Goal: Task Accomplishment & Management: Use online tool/utility

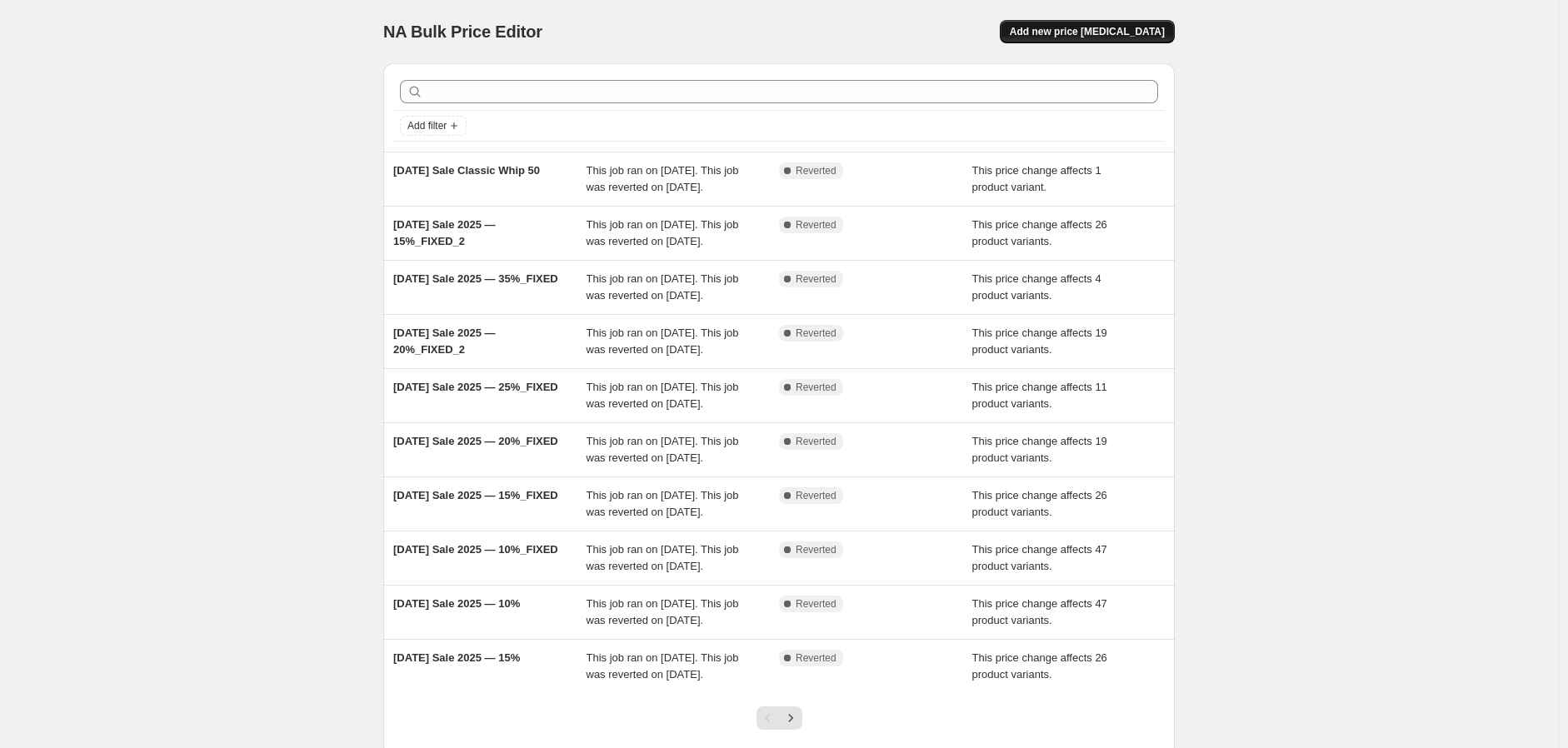
click at [1131, 33] on span "Add new price [MEDICAL_DATA]" at bounding box center [1087, 32] width 155 height 14
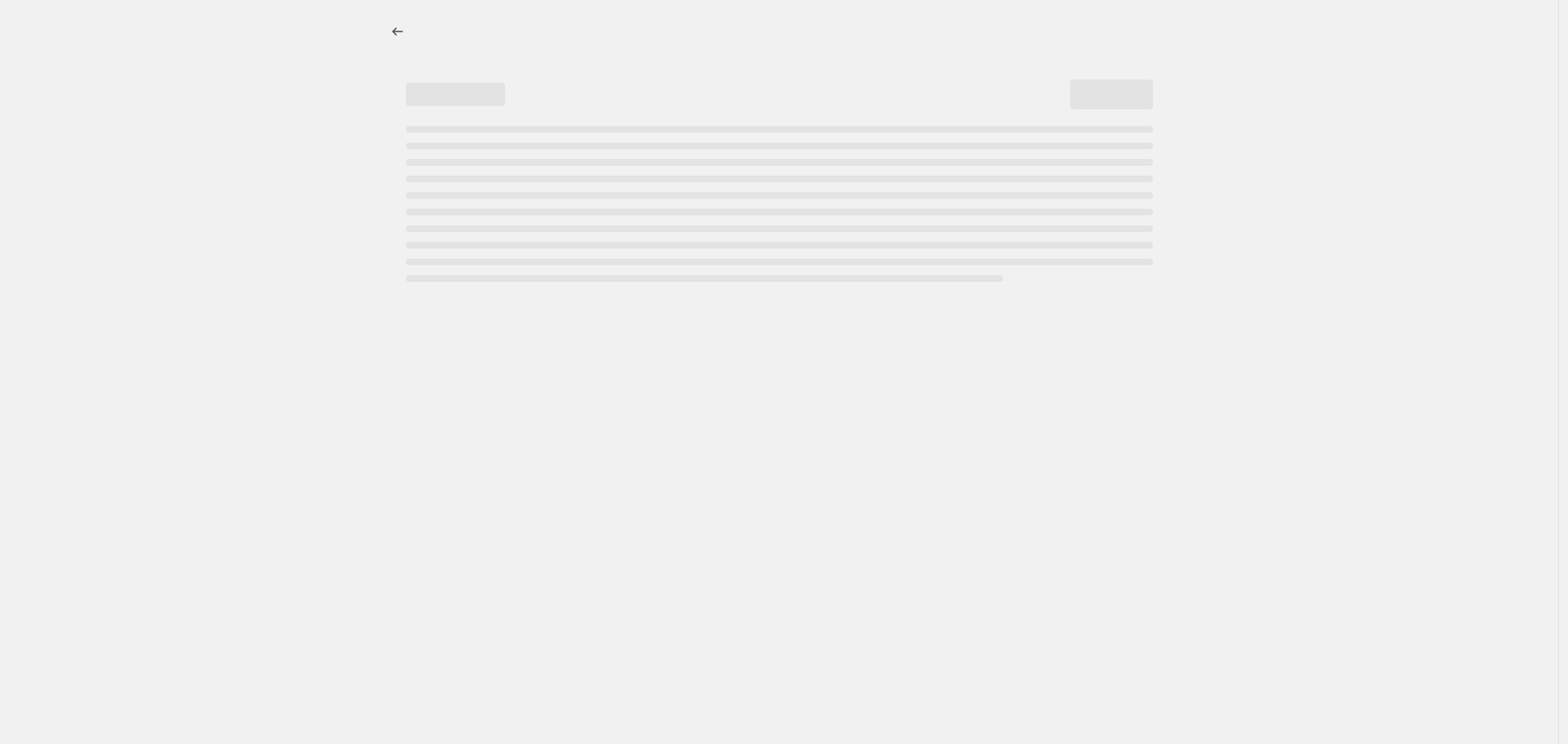
select select "percentage"
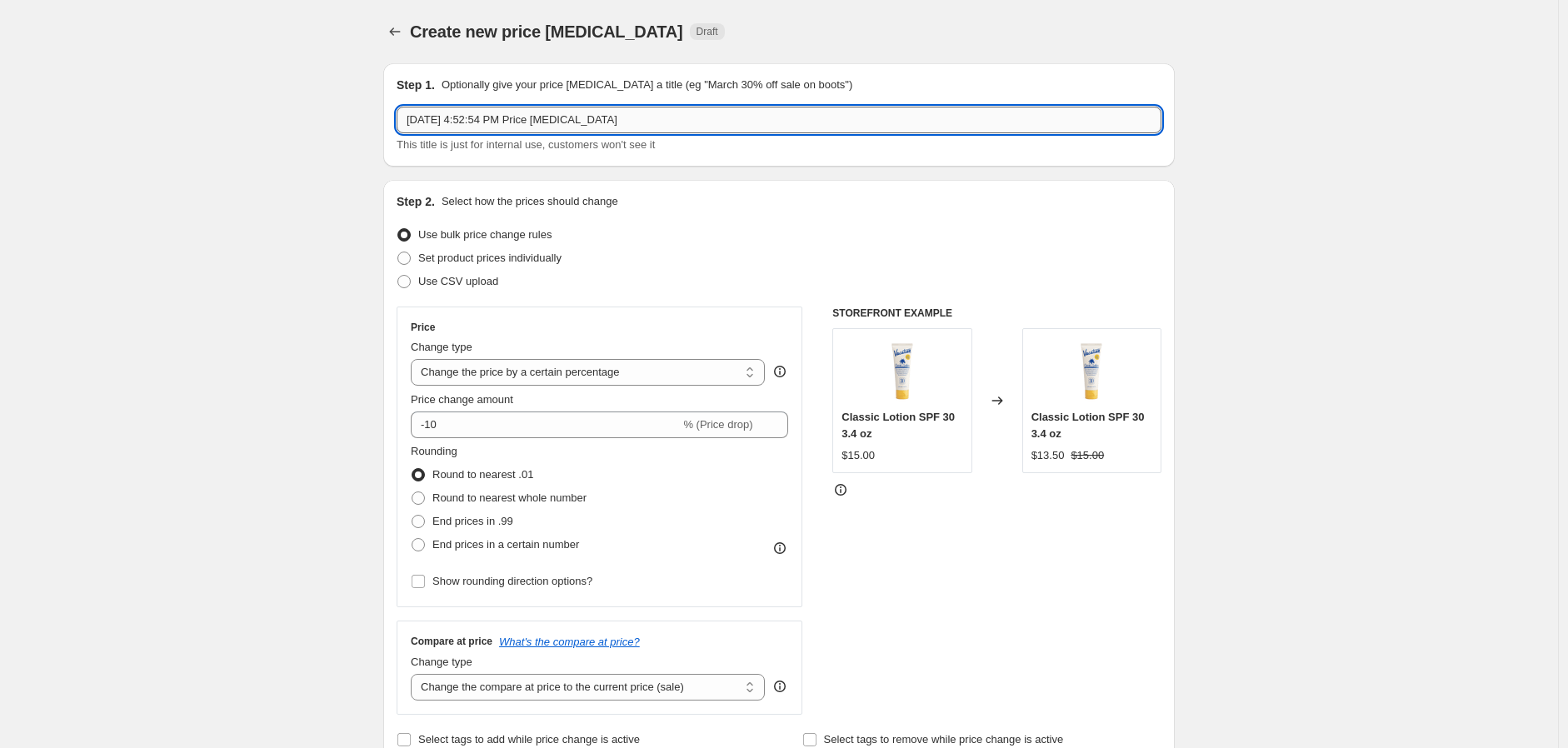
click at [717, 129] on input "[DATE] 4:52:54 PM Price [MEDICAL_DATA]" at bounding box center [778, 119] width 765 height 27
click at [711, 127] on input "[DATE] 4:52:54 PM Price [MEDICAL_DATA]" at bounding box center [778, 119] width 765 height 27
type input "W"
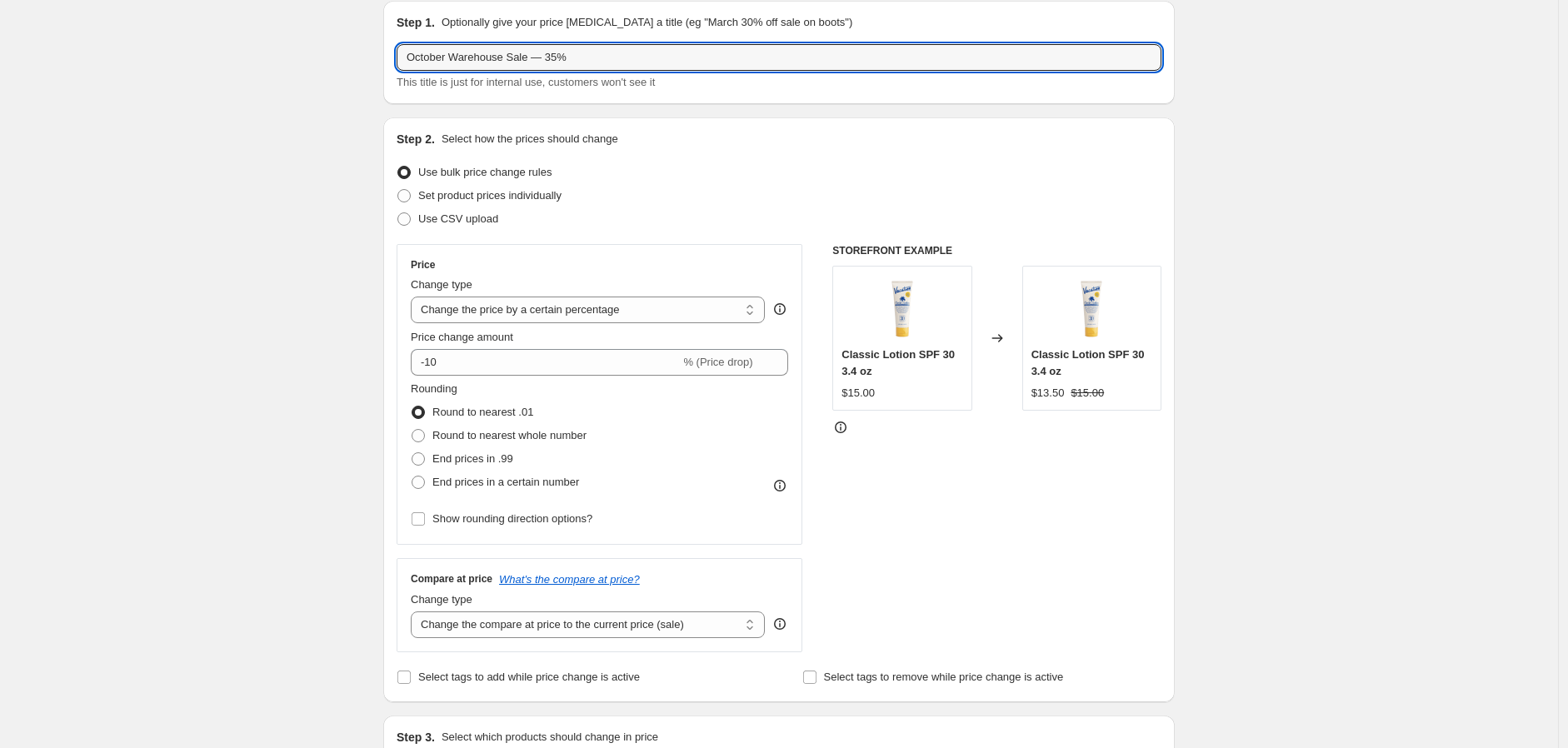
scroll to position [93, 0]
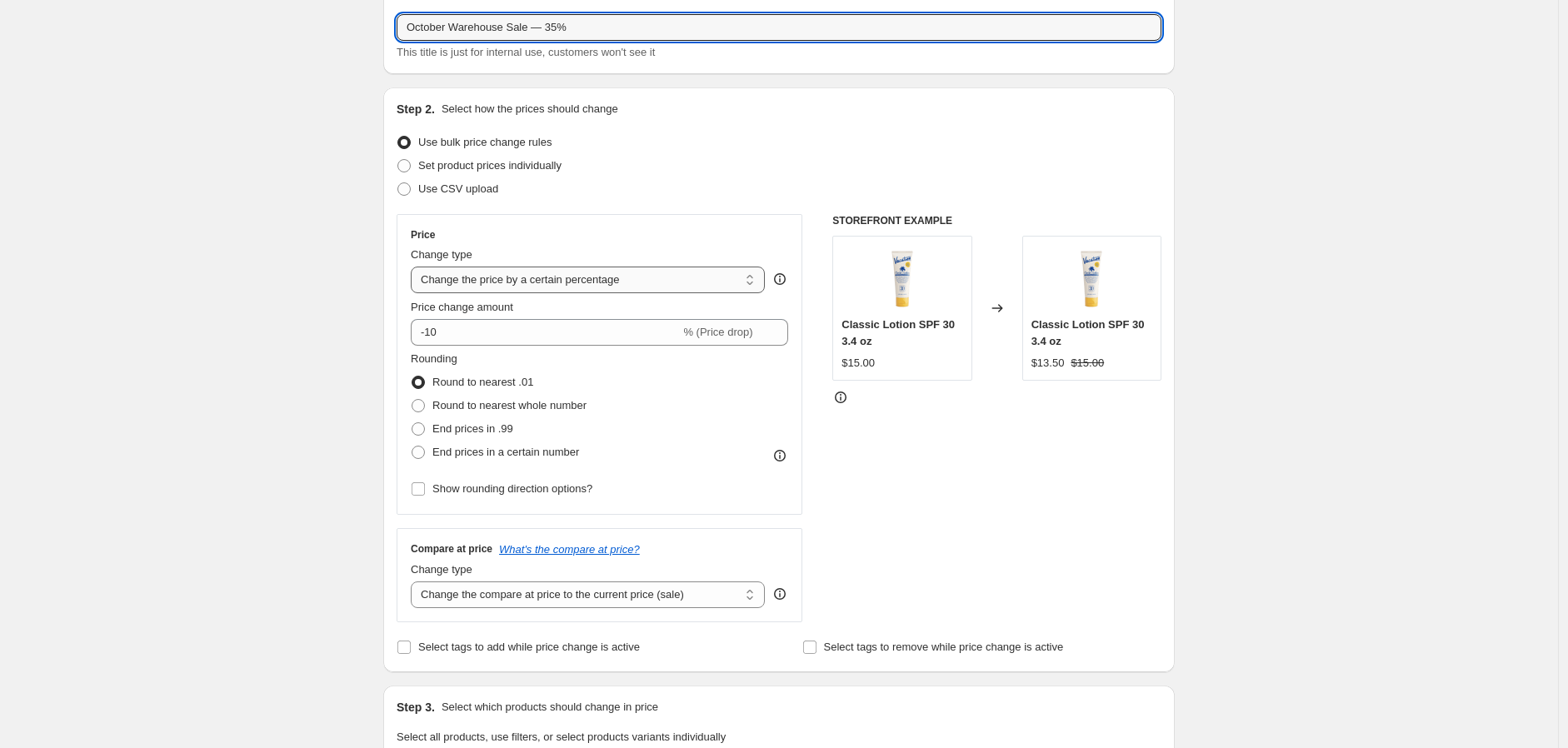
type input "October Warehouse Sale — 35%"
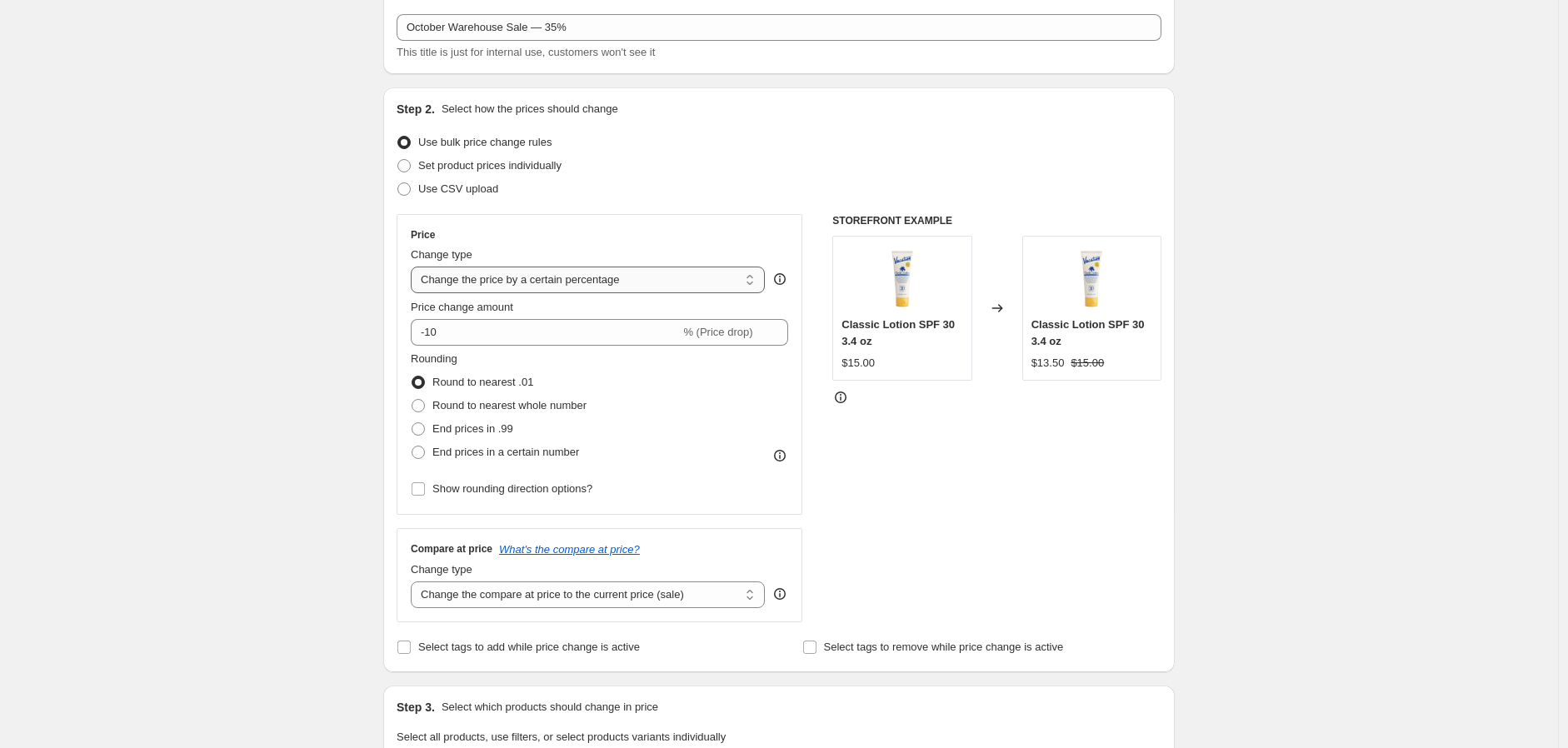
click at [613, 283] on select "Change the price to a certain amount Change the price by a certain amount Chang…" at bounding box center [588, 279] width 354 height 27
select select "no_change"
click at [415, 266] on select "Change the price to a certain amount Change the price by a certain amount Chang…" at bounding box center [588, 279] width 354 height 27
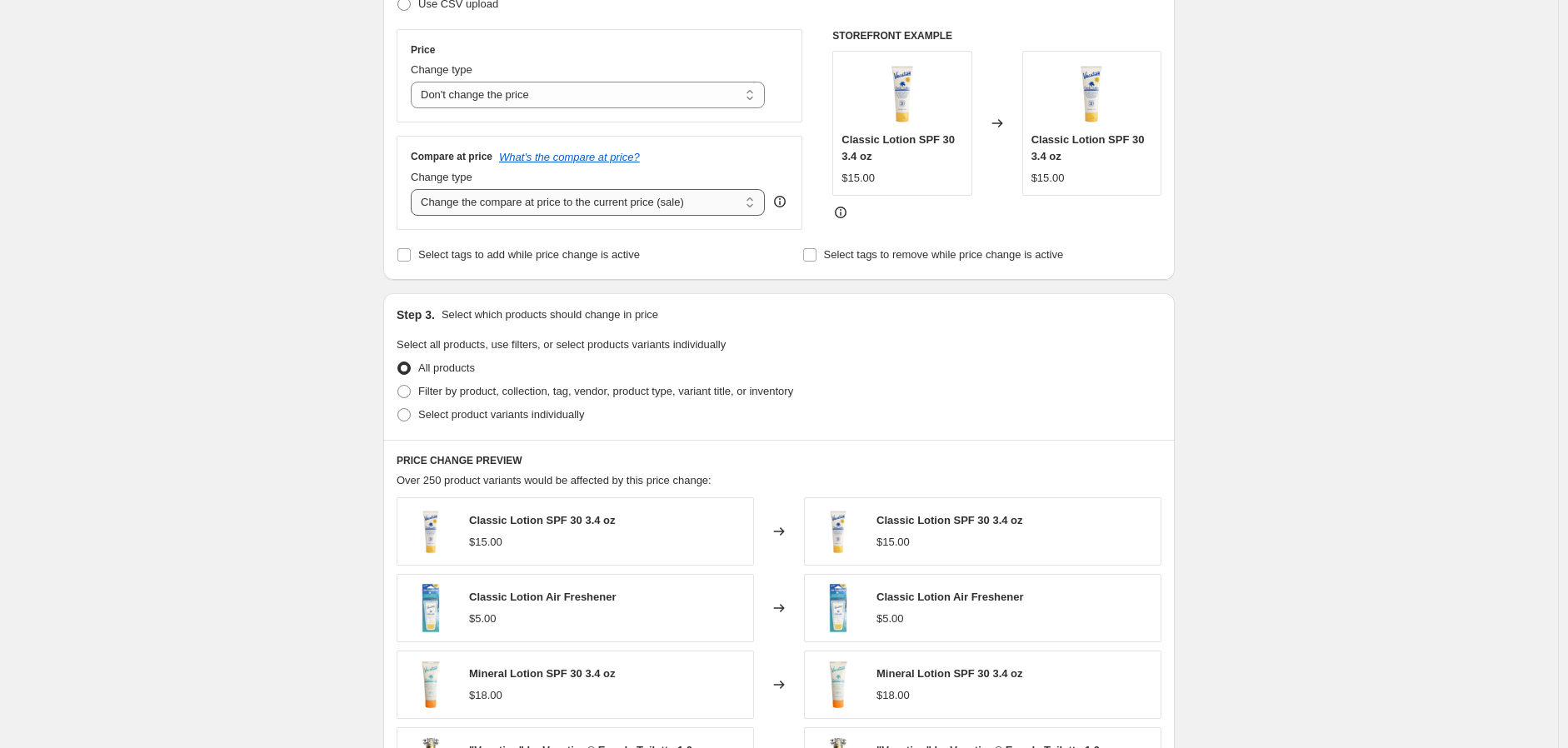
click at [491, 204] on select "Change the compare at price to the current price (sale) Change the compare at p…" at bounding box center [588, 202] width 354 height 27
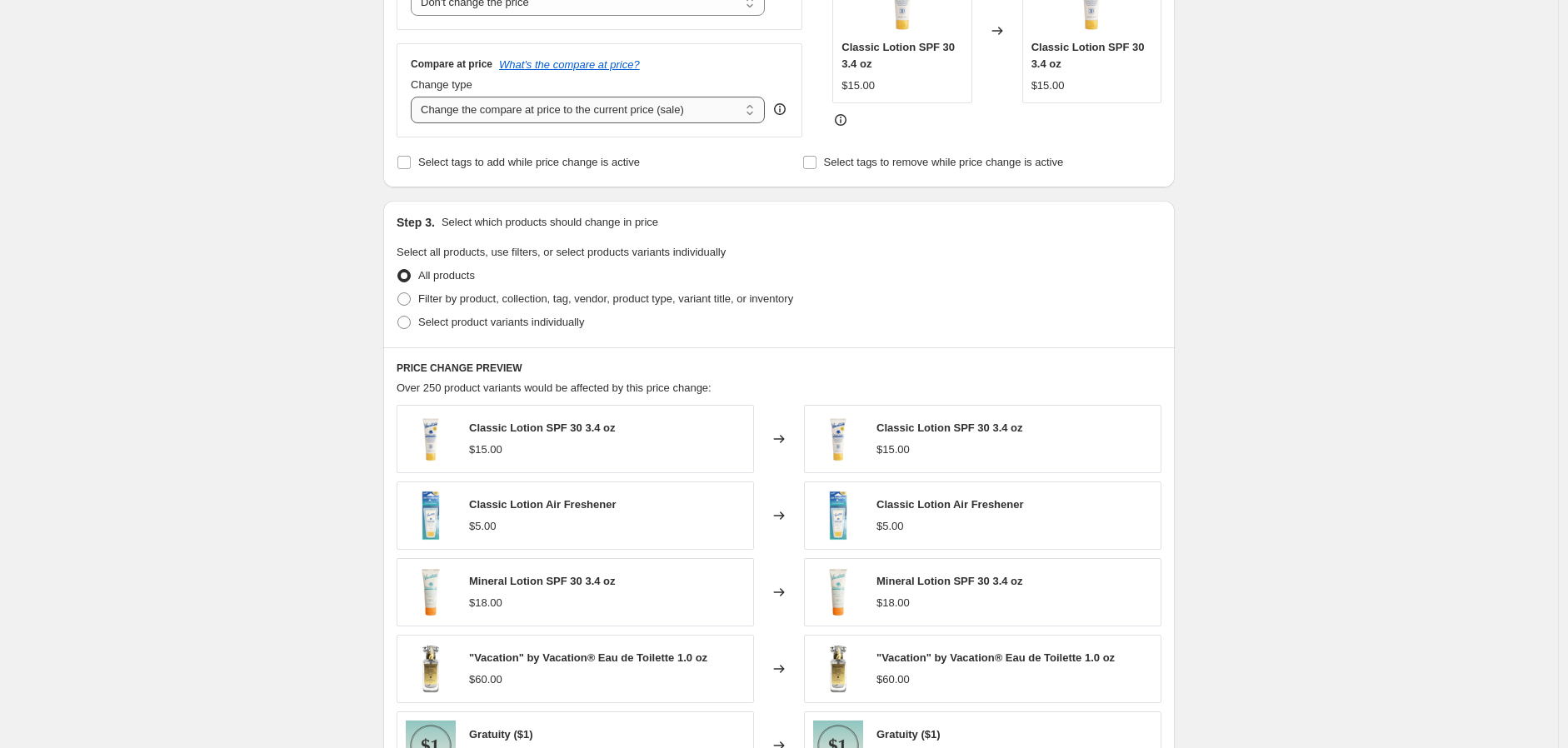
click at [550, 111] on select "Change the compare at price to the current price (sale) Change the compare at p…" at bounding box center [588, 109] width 354 height 27
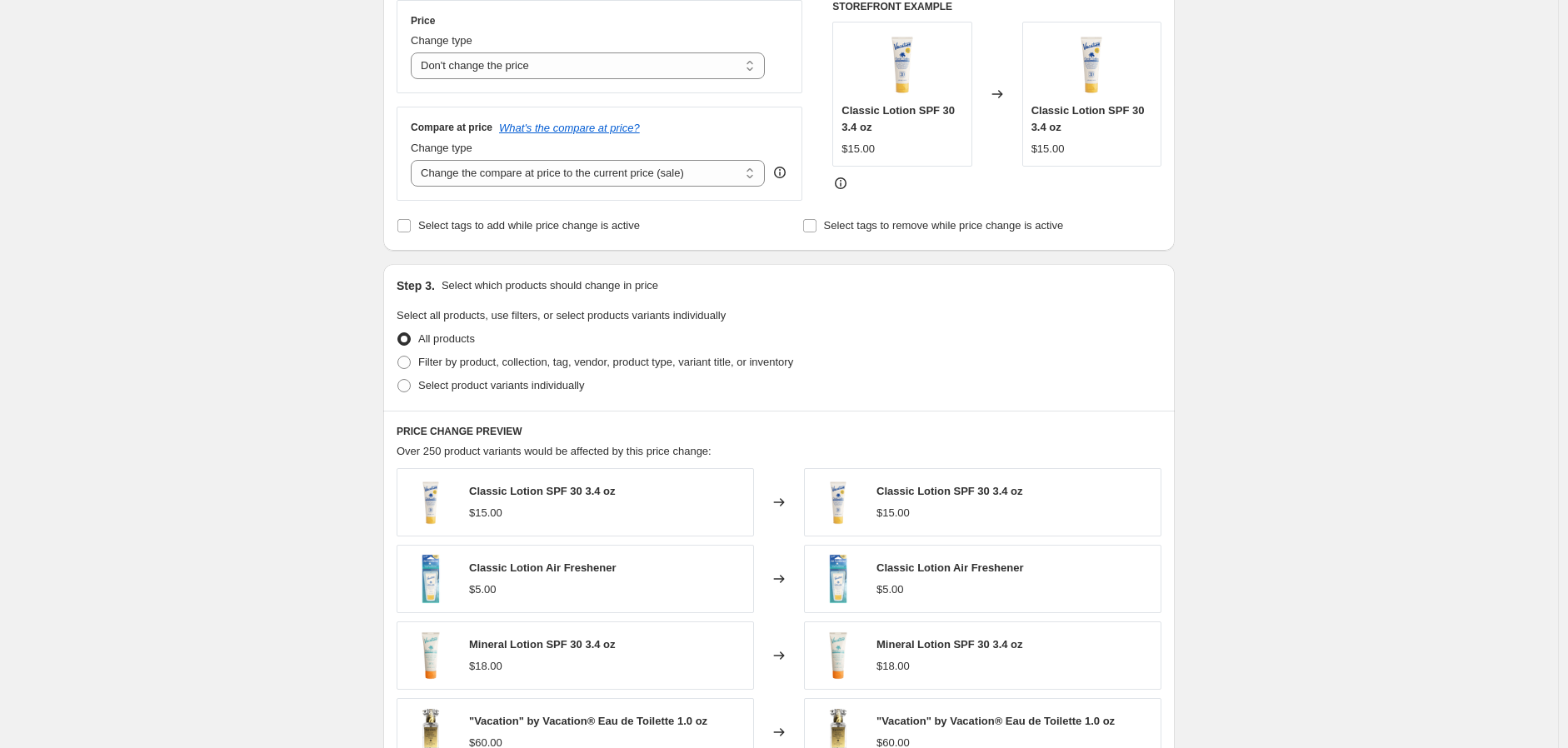
scroll to position [277, 0]
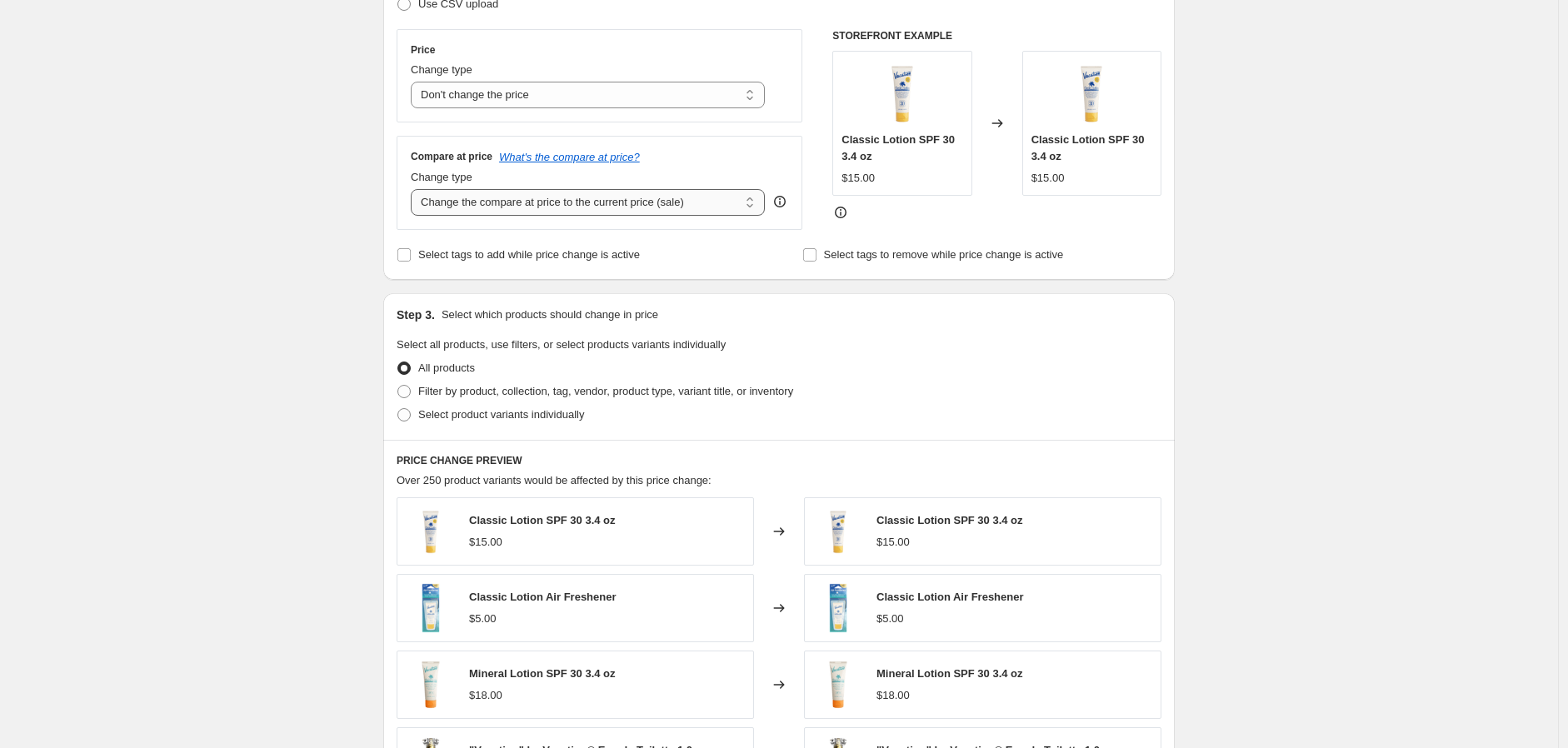
click at [522, 204] on select "Change the compare at price to the current price (sale) Change the compare at p…" at bounding box center [588, 202] width 354 height 27
select select "pp"
click at [415, 190] on select "Change the compare at price to the current price (sale) Change the compare at p…" at bounding box center [588, 202] width 354 height 27
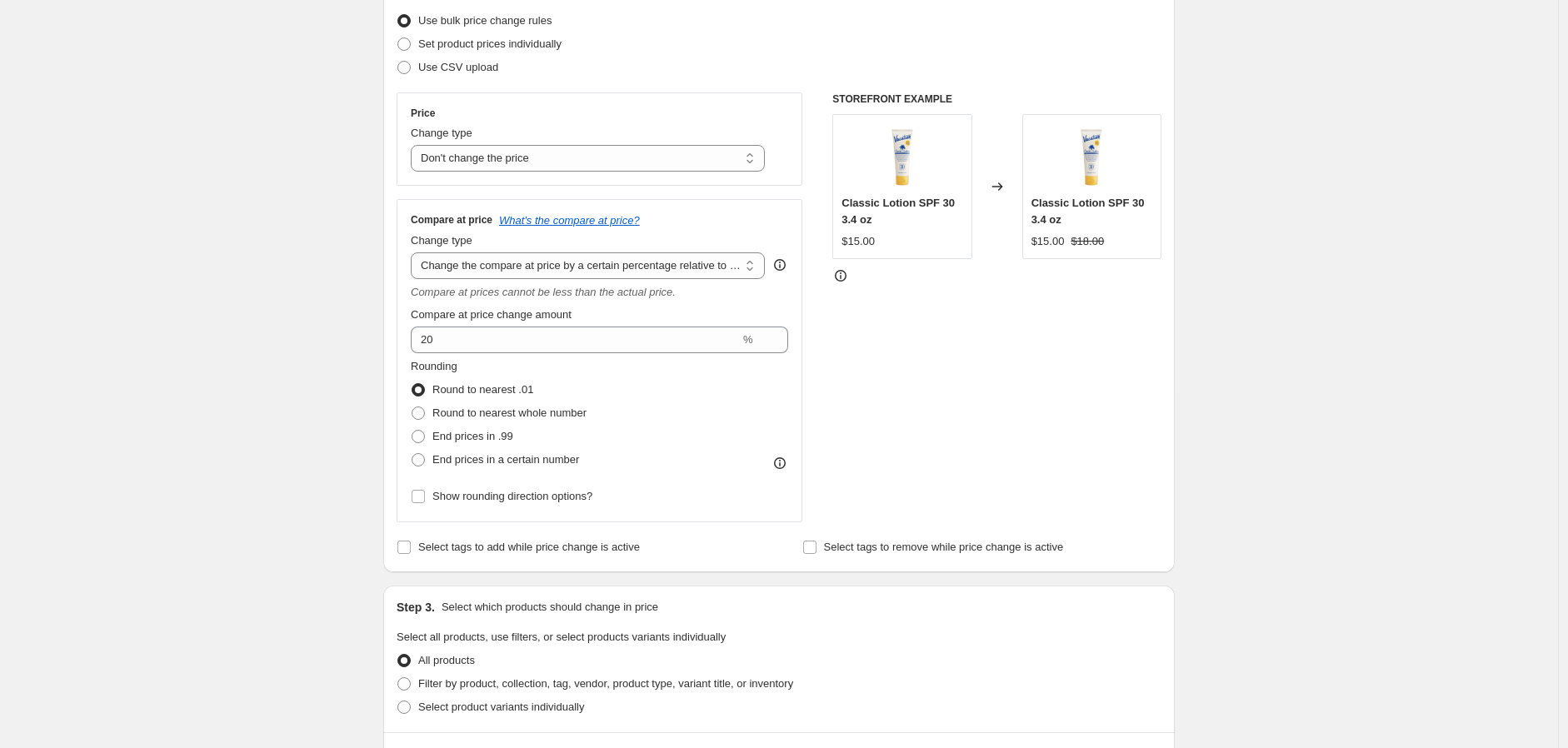
scroll to position [185, 0]
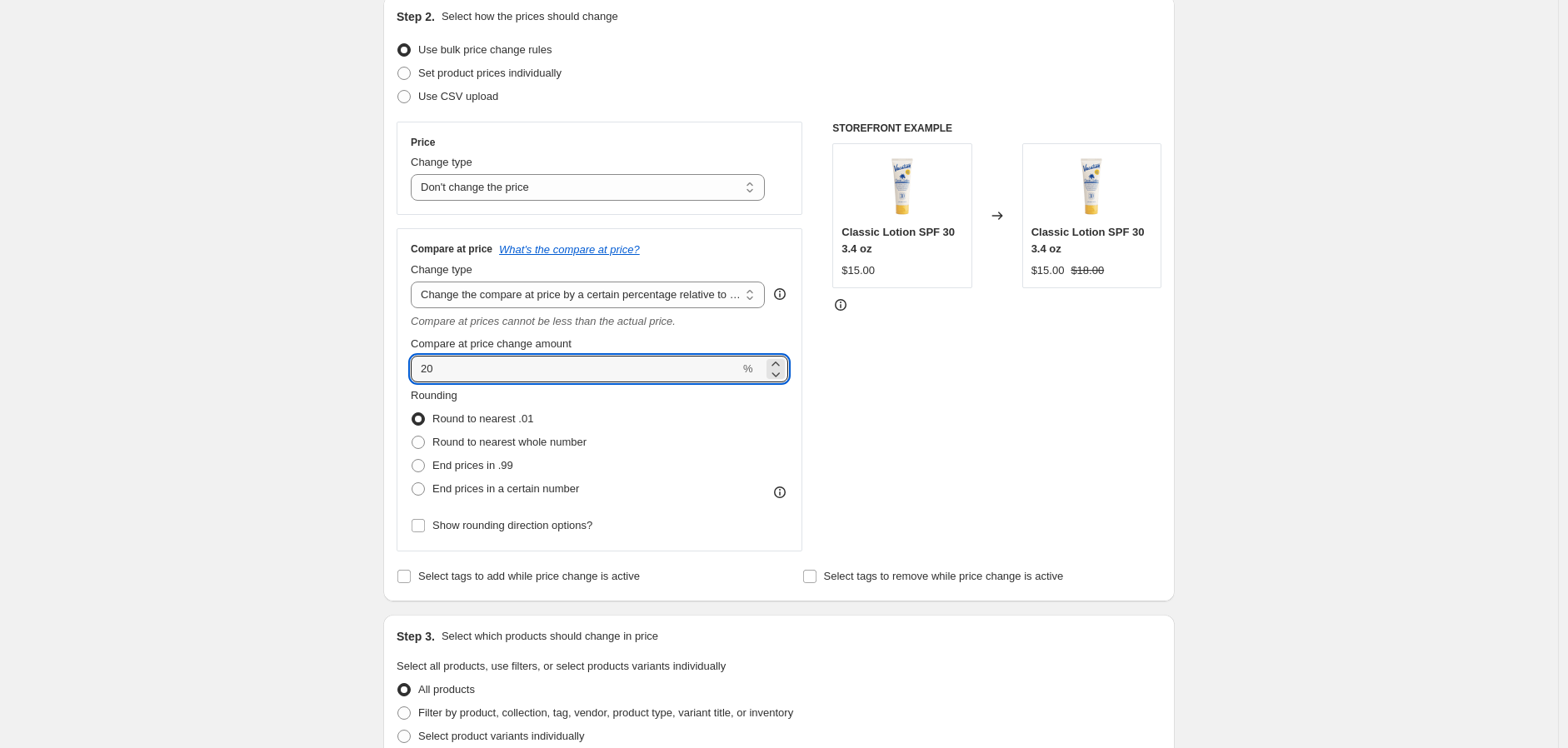
drag, startPoint x: 526, startPoint y: 360, endPoint x: 298, endPoint y: 329, distance: 230.1
click at [300, 330] on div "Create new price [MEDICAL_DATA]. This page is ready Create new price [MEDICAL_D…" at bounding box center [778, 658] width 1558 height 1686
type input "-35"
click at [177, 338] on div "Create new price [MEDICAL_DATA]. This page is ready Create new price [MEDICAL_D…" at bounding box center [778, 658] width 1558 height 1686
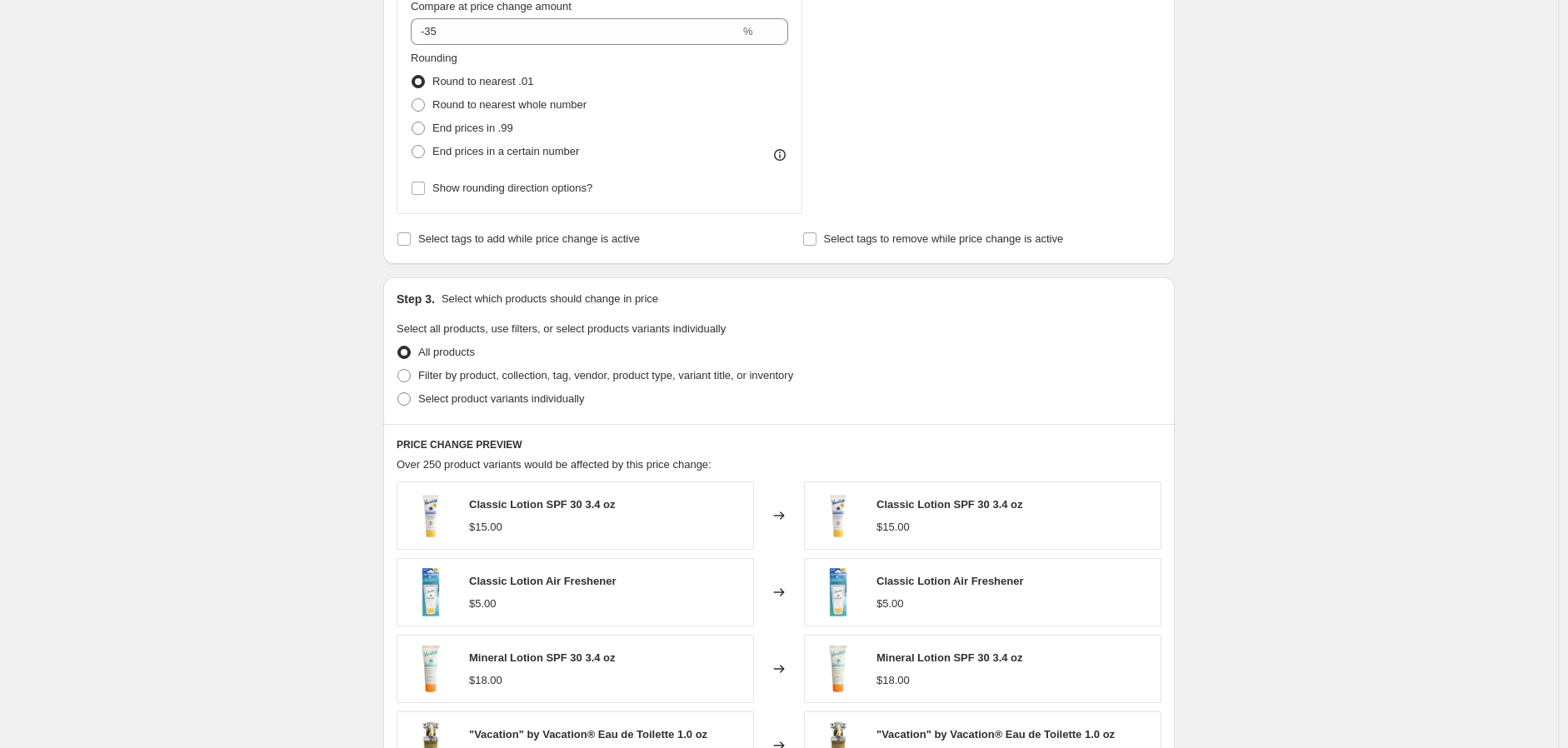
scroll to position [555, 0]
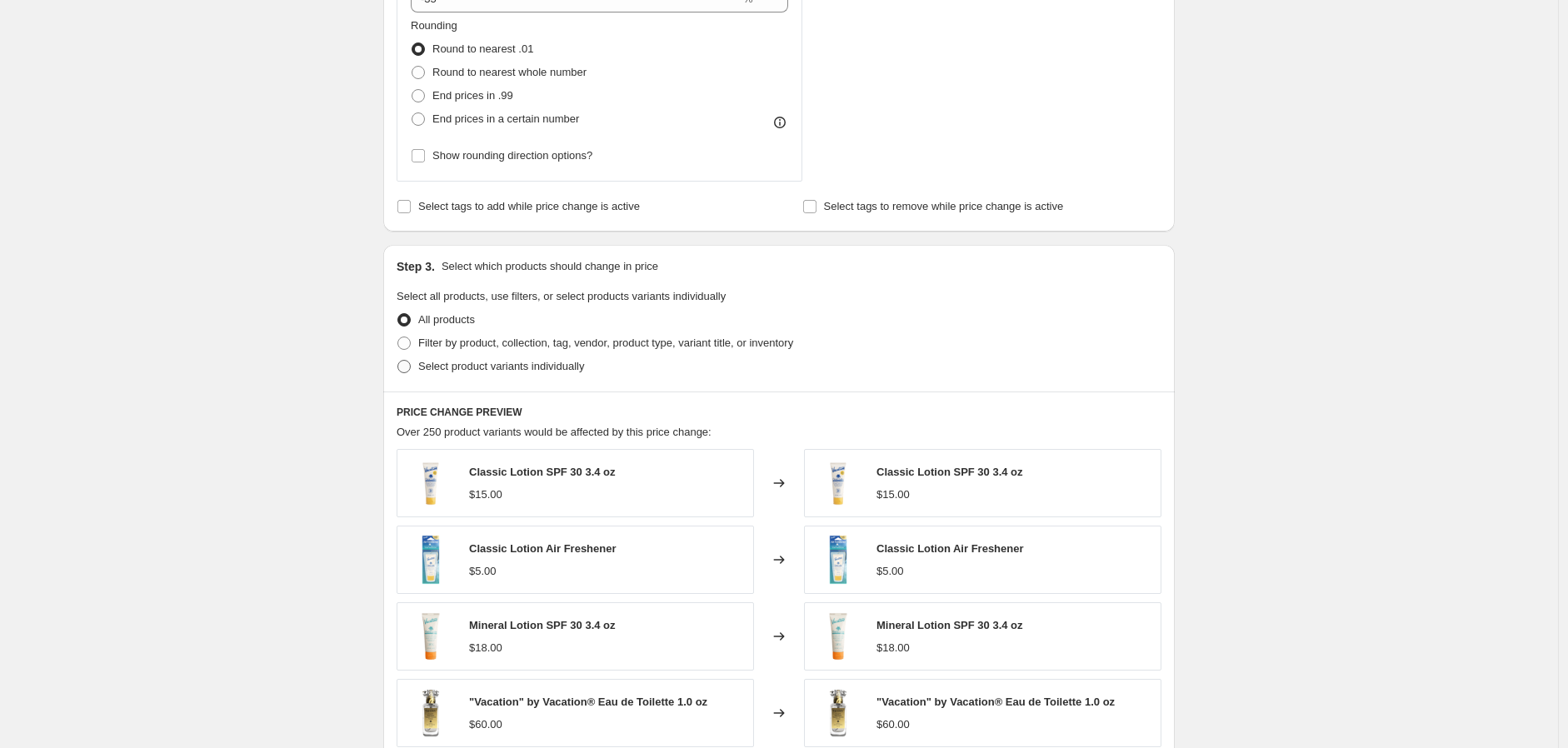
click at [502, 370] on span "Select product variants individually" at bounding box center [501, 366] width 166 height 13
click at [398, 361] on input "Select product variants individually" at bounding box center [397, 360] width 1 height 1
radio input "true"
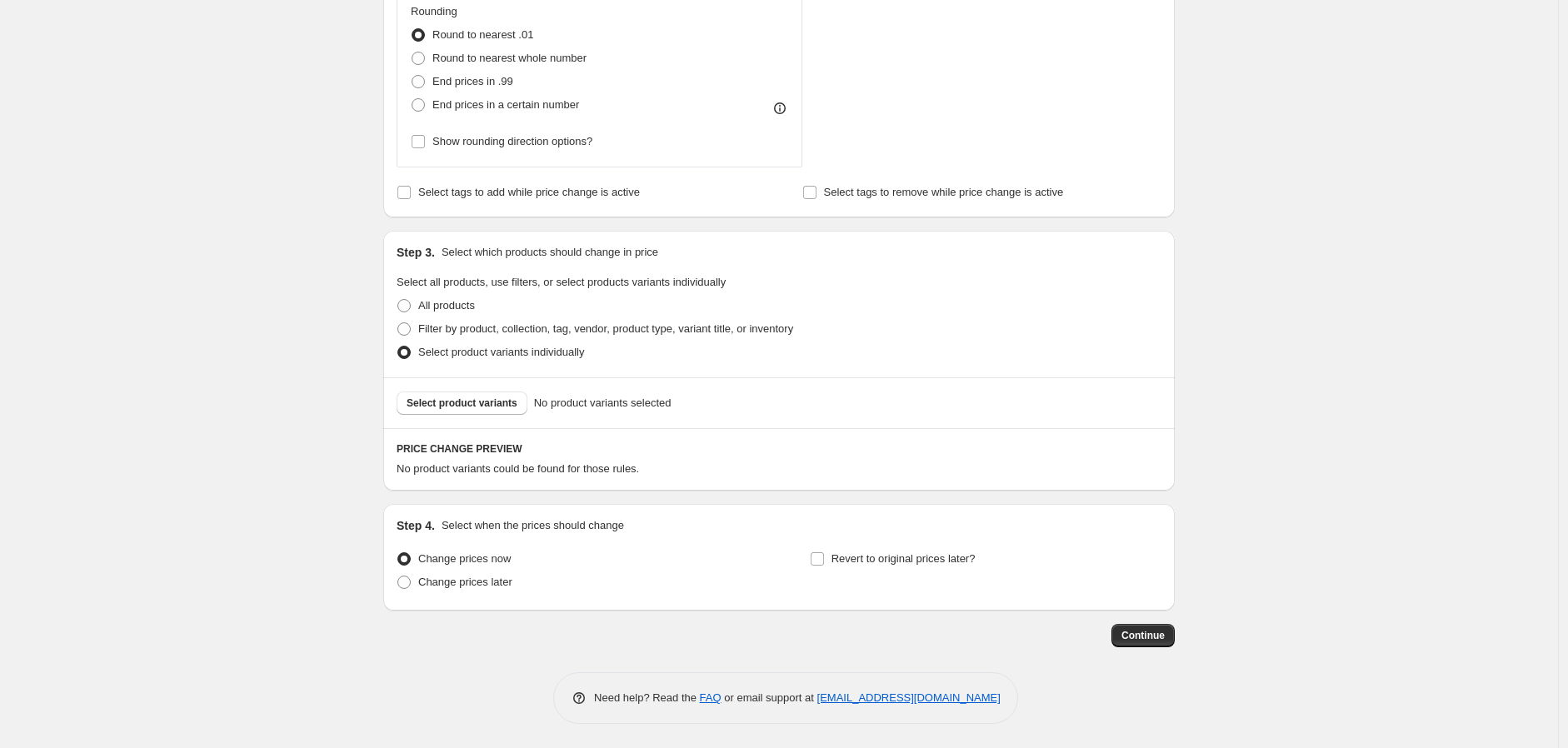
scroll to position [570, 0]
click at [490, 399] on span "Select product variants" at bounding box center [461, 403] width 111 height 14
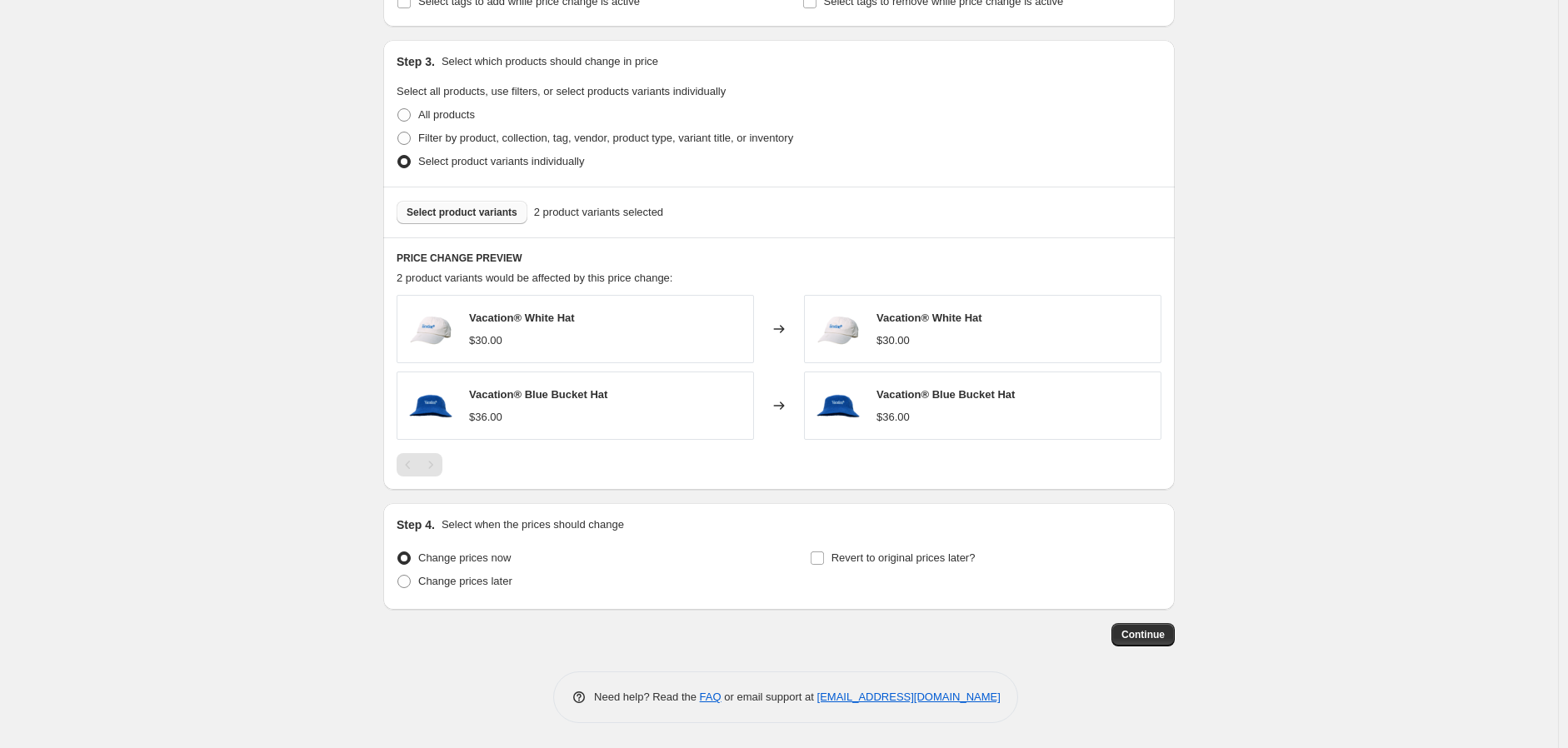
scroll to position [761, 0]
click at [470, 580] on span "Change prices later" at bounding box center [466, 581] width 95 height 13
click at [398, 575] on input "Change prices later" at bounding box center [397, 575] width 1 height 1
radio input "true"
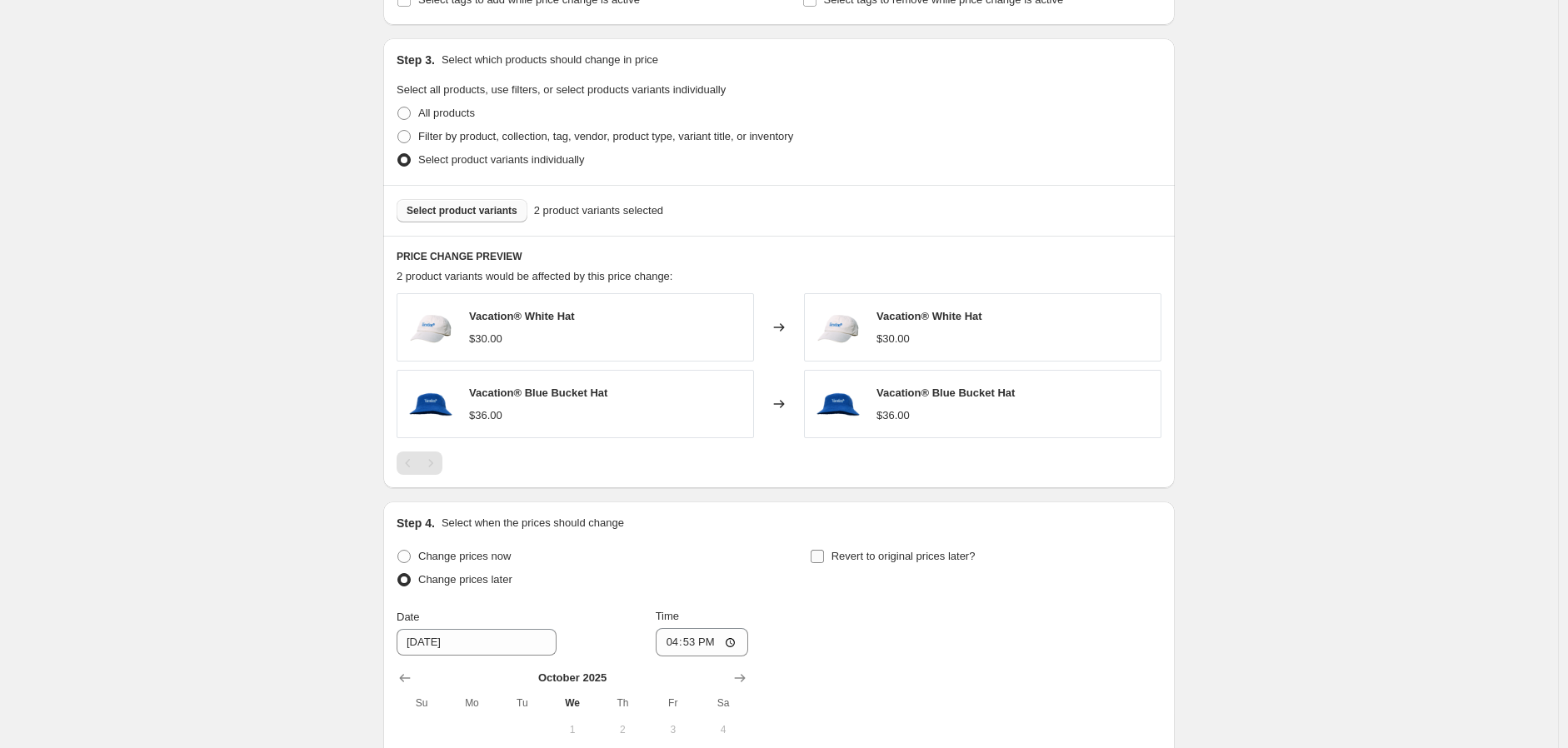
click at [906, 560] on span "Revert to original prices later?" at bounding box center [904, 556] width 144 height 13
click at [824, 560] on input "Revert to original prices later?" at bounding box center [817, 556] width 14 height 14
checkbox input "true"
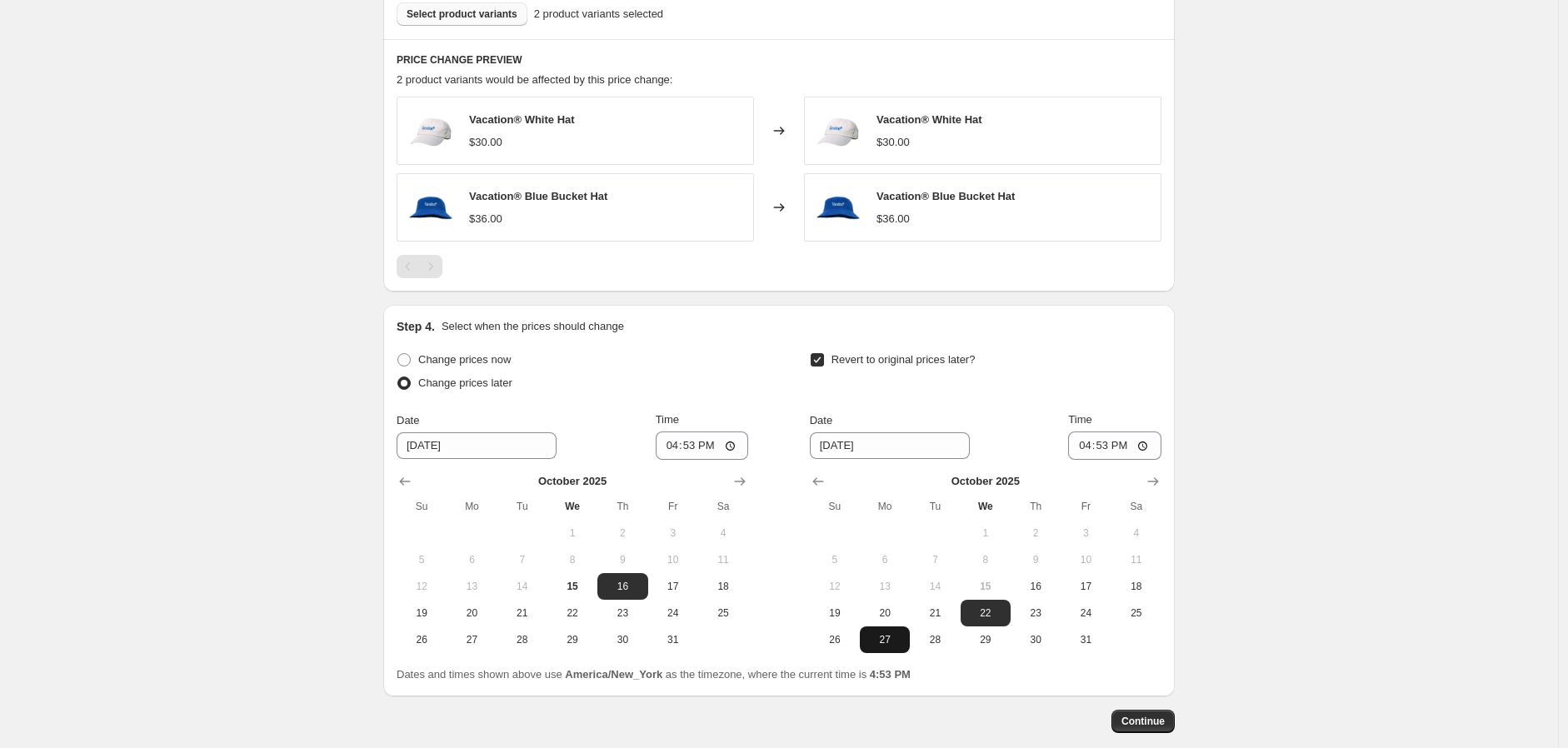
scroll to position [1038, 0]
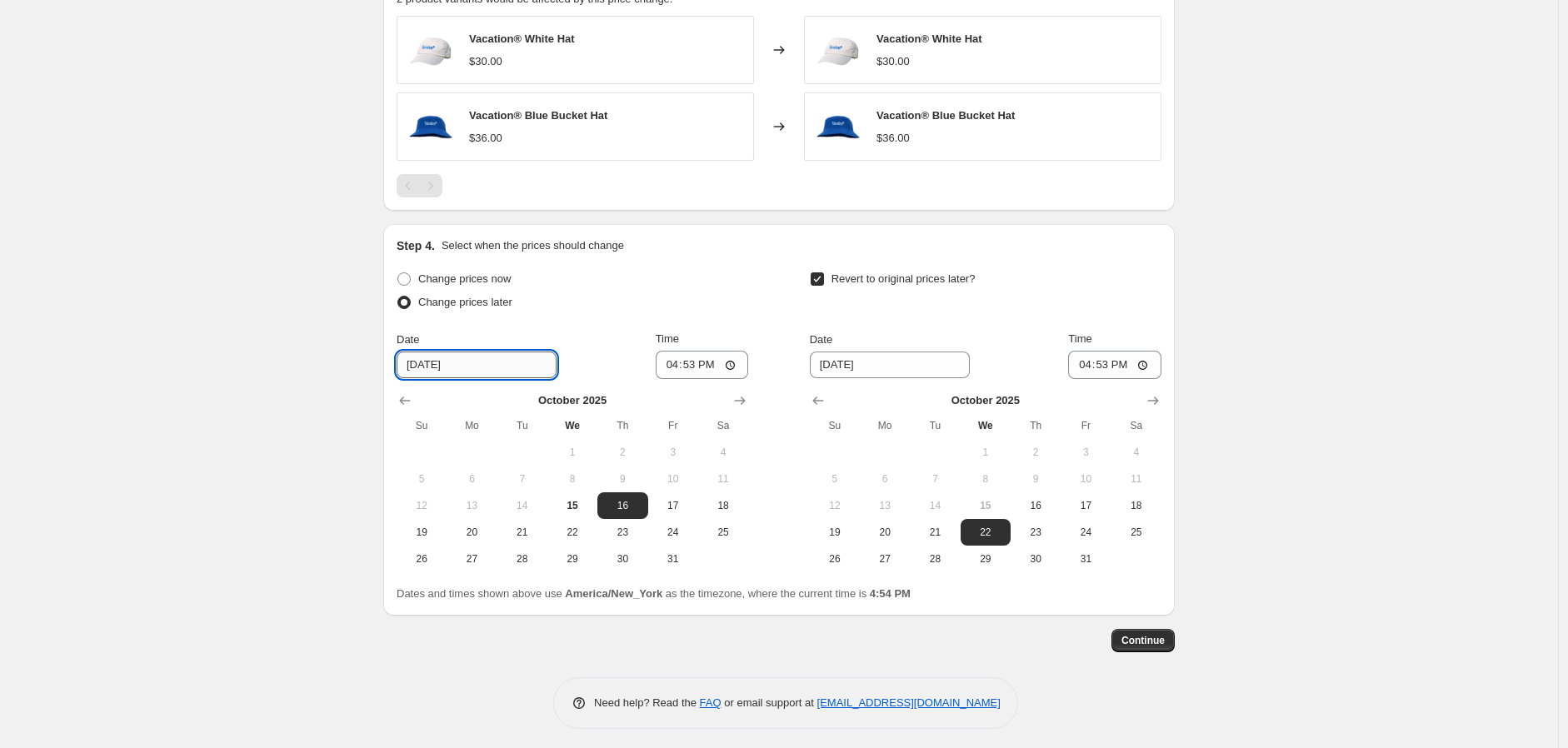
click at [462, 358] on input "[DATE]" at bounding box center [476, 364] width 160 height 27
click at [713, 358] on input "16:53" at bounding box center [702, 364] width 94 height 28
click at [676, 363] on input "16:53" at bounding box center [702, 364] width 94 height 28
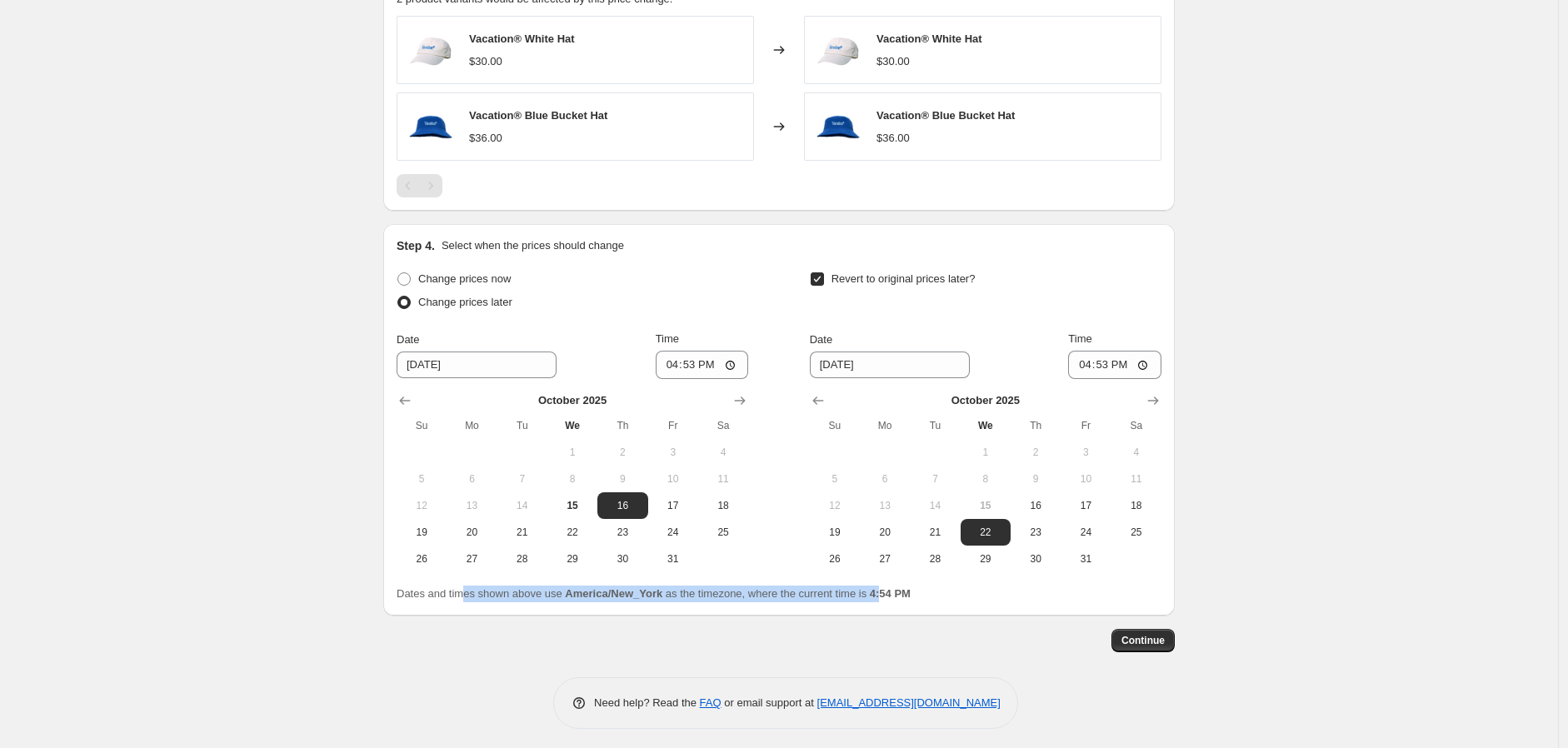
drag, startPoint x: 465, startPoint y: 599, endPoint x: 913, endPoint y: 599, distance: 448.0
click at [889, 599] on span "Dates and times shown above use America/New_York as the timezone, where the cur…" at bounding box center [653, 593] width 514 height 13
click at [929, 599] on div "Dates and times shown above use America/New_York as the timezone, where the cur…" at bounding box center [778, 593] width 765 height 16
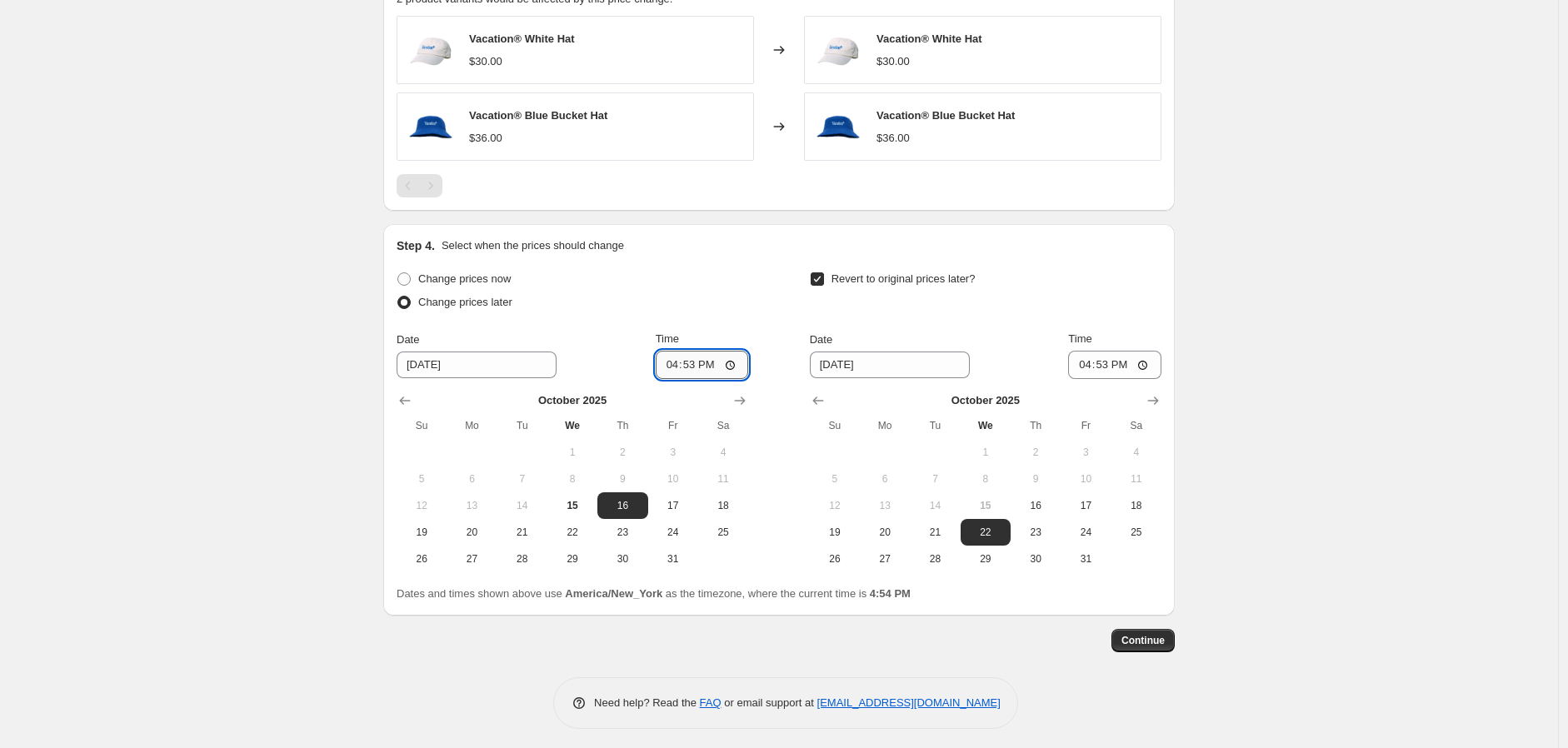
click at [668, 365] on input "16:53" at bounding box center [702, 364] width 94 height 28
click at [711, 368] on input "12:00" at bounding box center [702, 364] width 94 height 28
click at [677, 368] on input "12:00" at bounding box center [702, 364] width 94 height 28
click at [703, 368] on input "12:00" at bounding box center [702, 364] width 94 height 28
type input "00:00"
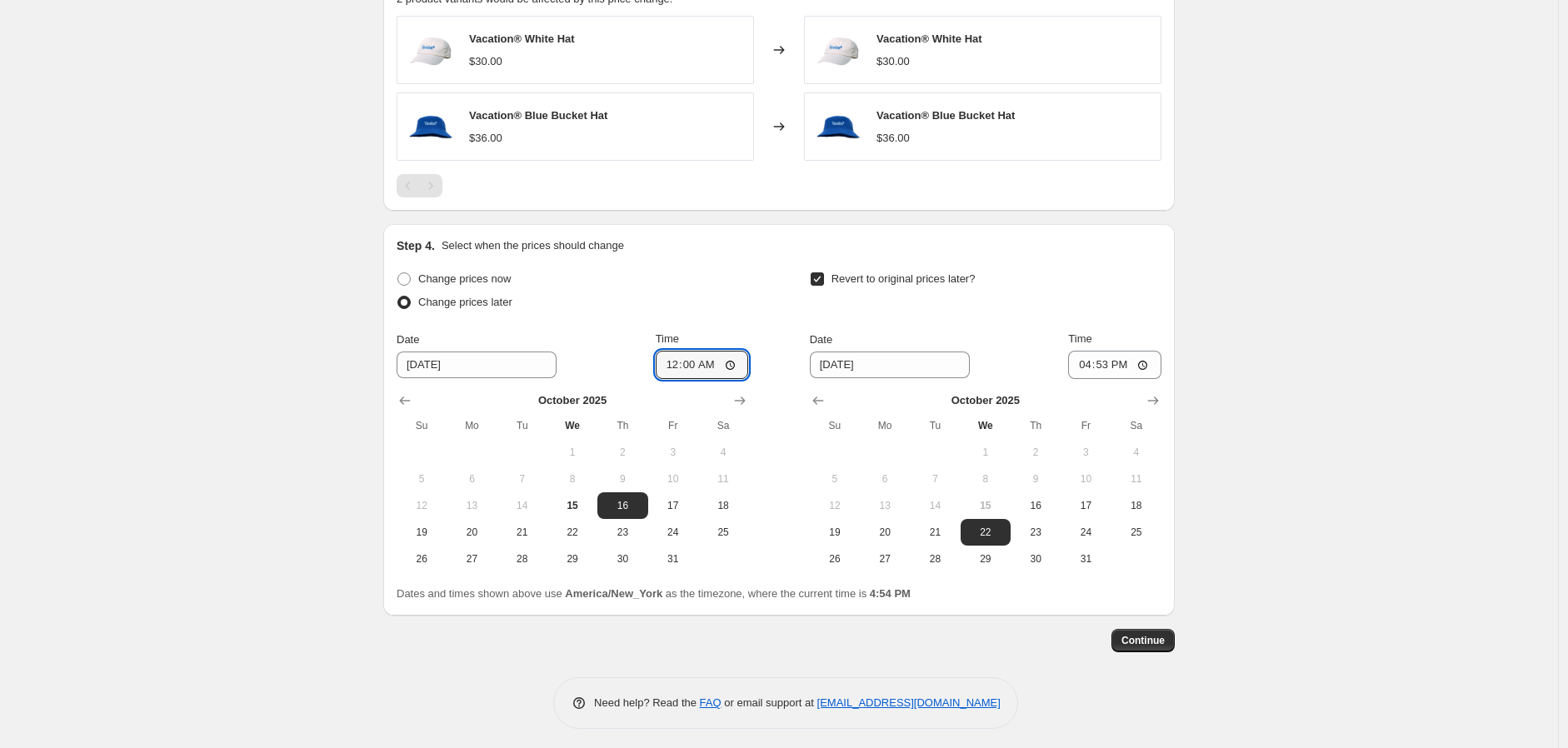
click at [743, 319] on div "Change prices now Change prices later Date [DATE] Time 00:00 [DATE] Su Mo Tu We…" at bounding box center [571, 419] width 351 height 305
click at [676, 374] on input "00:00" at bounding box center [702, 364] width 94 height 28
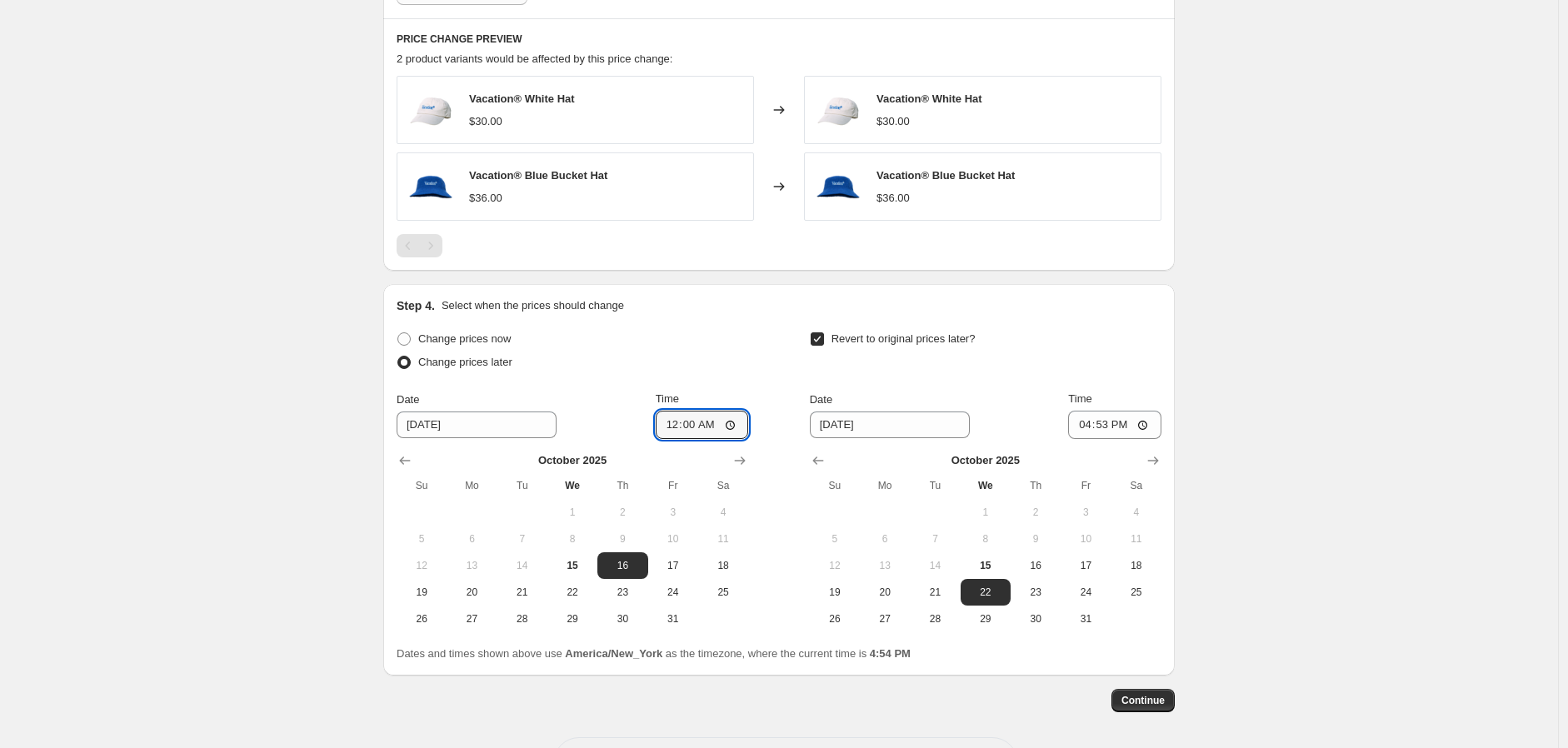
scroll to position [1045, 0]
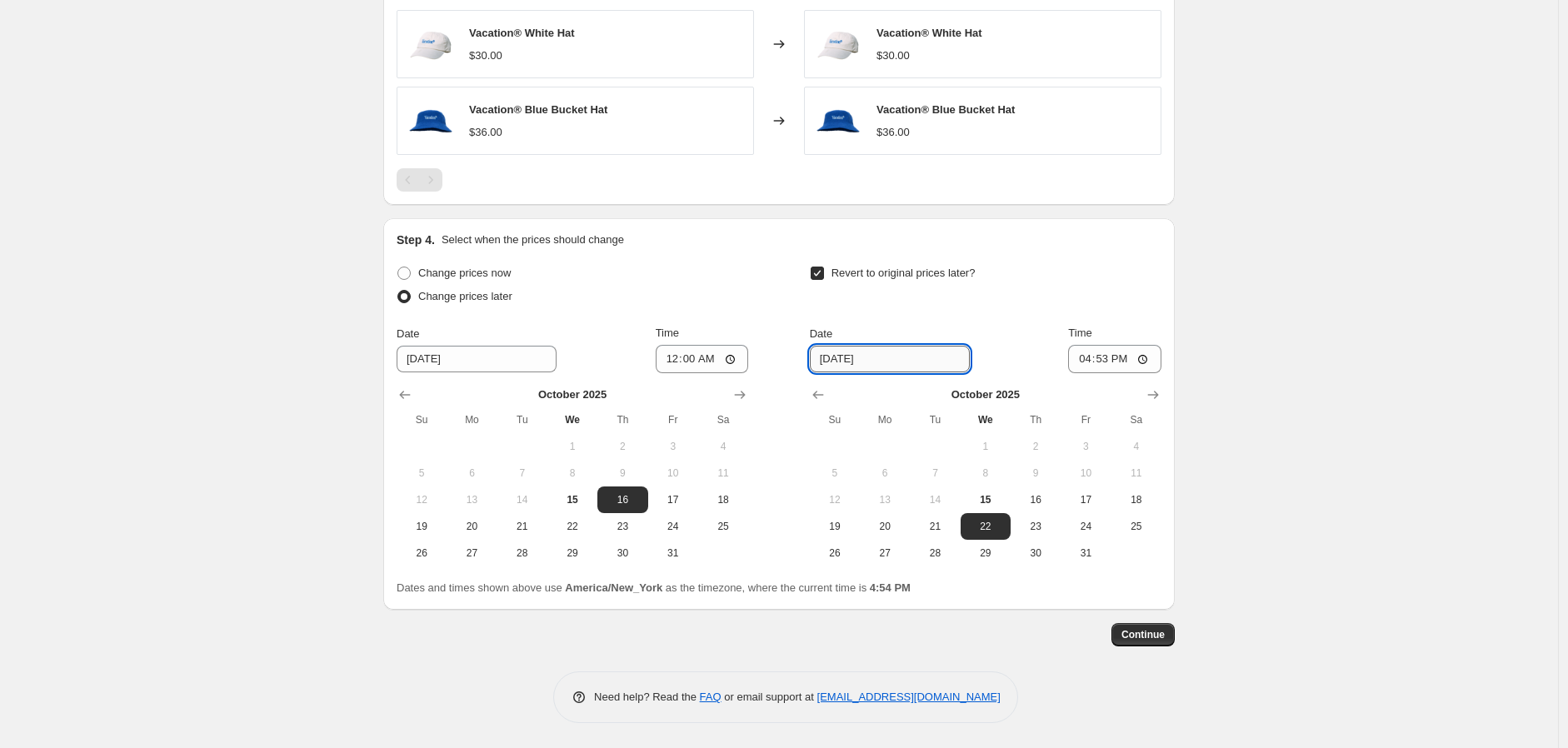
click at [900, 360] on input "[DATE]" at bounding box center [889, 358] width 160 height 27
click at [888, 363] on input "[DATE]" at bounding box center [889, 358] width 160 height 27
click at [922, 521] on span "21" at bounding box center [934, 526] width 37 height 14
type input "[DATE]"
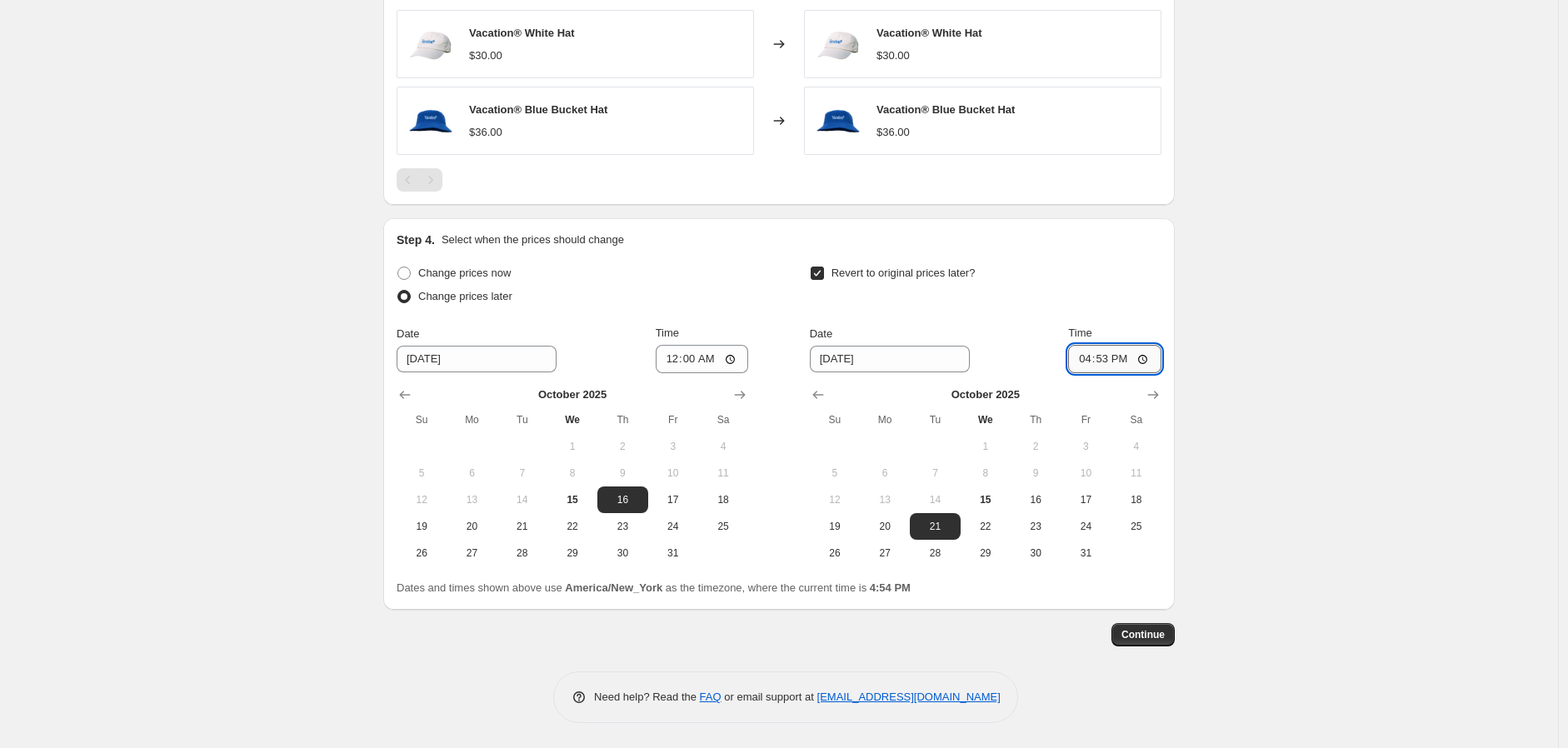
click at [1083, 365] on input "16:53" at bounding box center [1114, 358] width 94 height 28
click at [1125, 357] on input "15:00" at bounding box center [1114, 358] width 94 height 28
type input "03:00"
click at [1160, 634] on span "Continue" at bounding box center [1143, 635] width 43 height 14
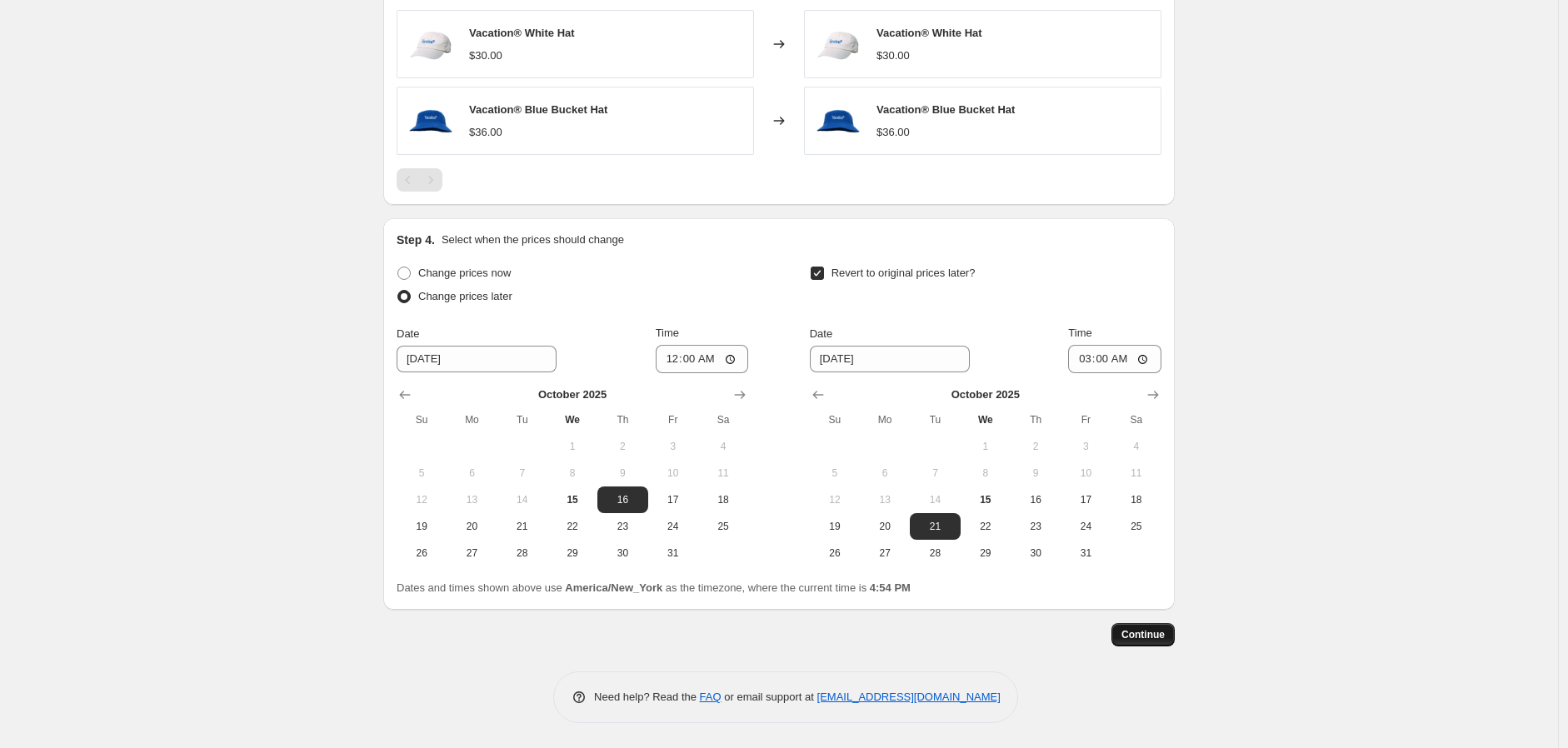
scroll to position [0, 0]
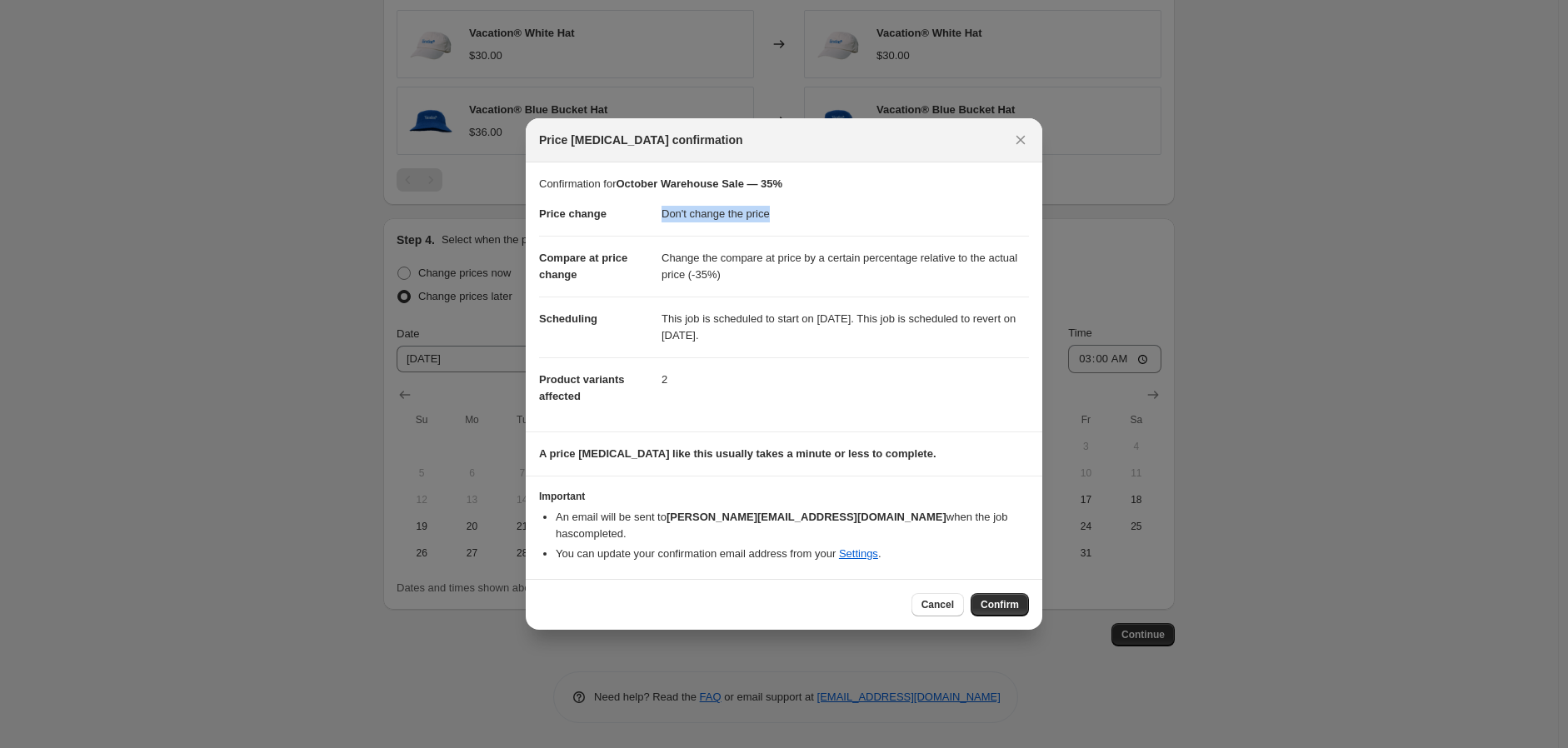
drag, startPoint x: 659, startPoint y: 227, endPoint x: 836, endPoint y: 279, distance: 184.5
click at [847, 247] on dl "Price change Don't change the price Compare at price change Change the compare …" at bounding box center [784, 305] width 490 height 226
click at [806, 288] on dd "Change the compare at price by a certain percentage relative to the actual pric…" at bounding box center [845, 265] width 368 height 61
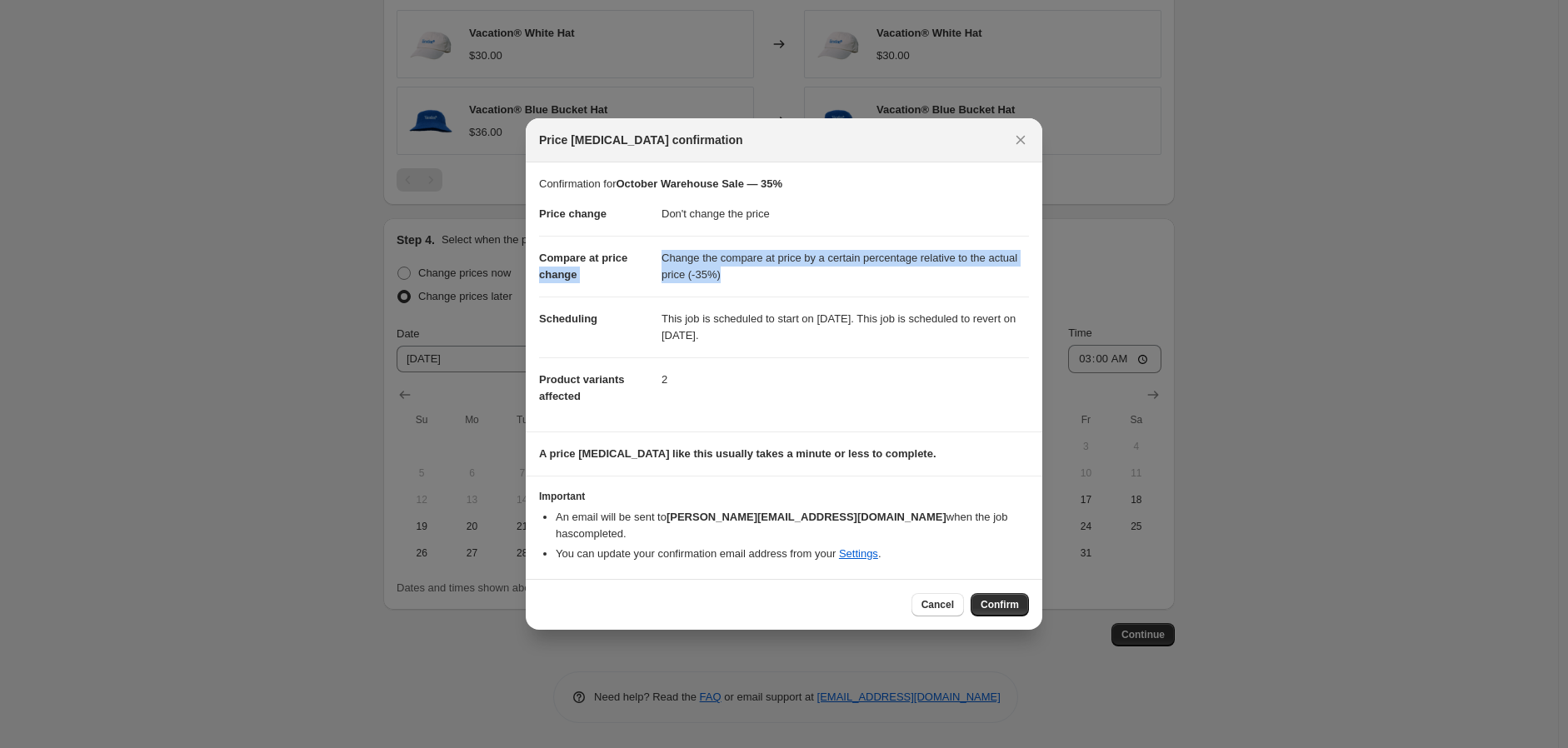
drag, startPoint x: 797, startPoint y: 283, endPoint x: 639, endPoint y: 260, distance: 159.7
click at [631, 262] on dl "Price change Don't change the price Compare at price change Change the compare …" at bounding box center [784, 305] width 490 height 226
click at [720, 296] on dd "Change the compare at price by a certain percentage relative to the actual pric…" at bounding box center [845, 265] width 368 height 61
drag, startPoint x: 802, startPoint y: 341, endPoint x: 651, endPoint y: 323, distance: 152.1
click at [651, 323] on dl "Price change Don't change the price Compare at price change Change the compare …" at bounding box center [784, 305] width 490 height 226
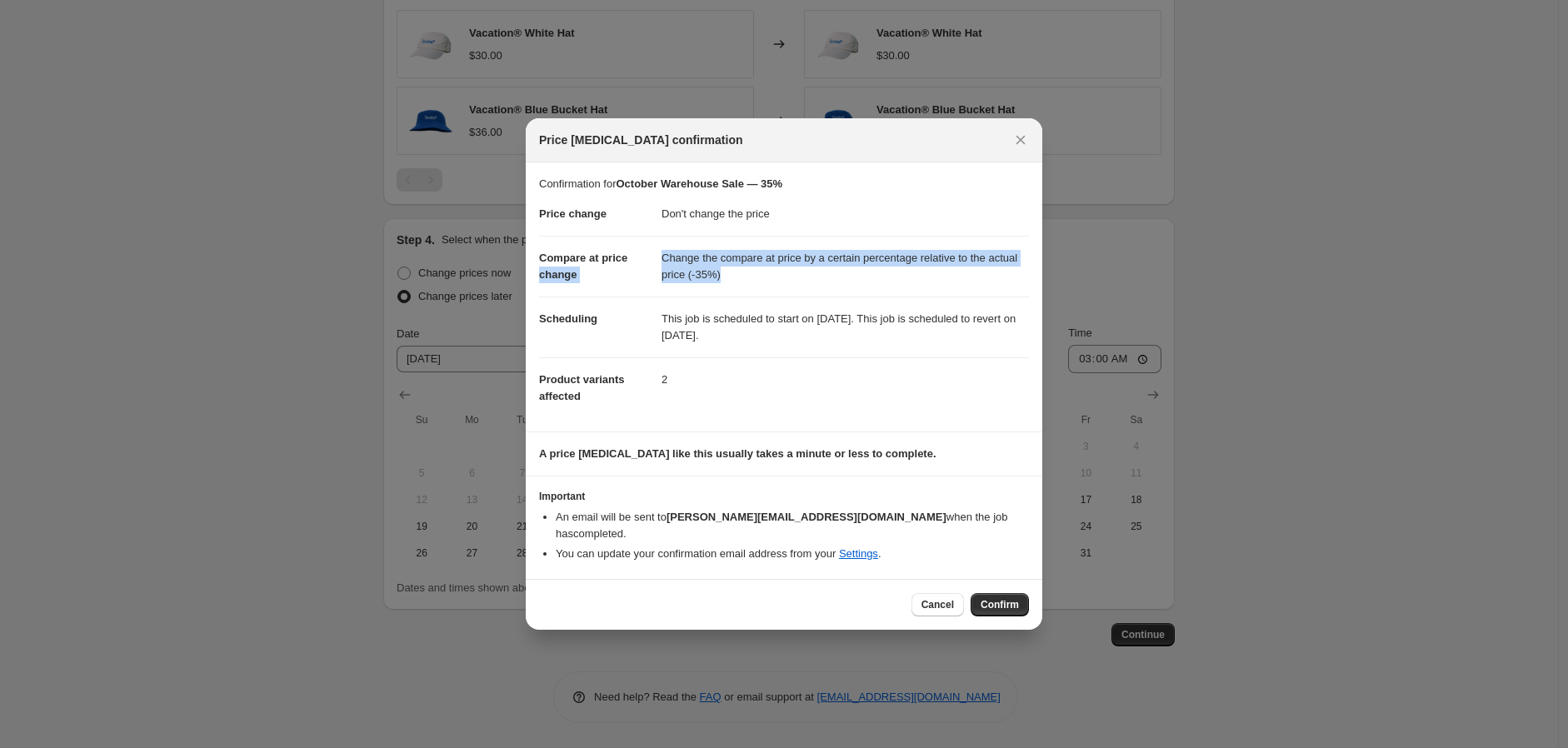
click at [654, 319] on dt "Scheduling" at bounding box center [600, 318] width 123 height 44
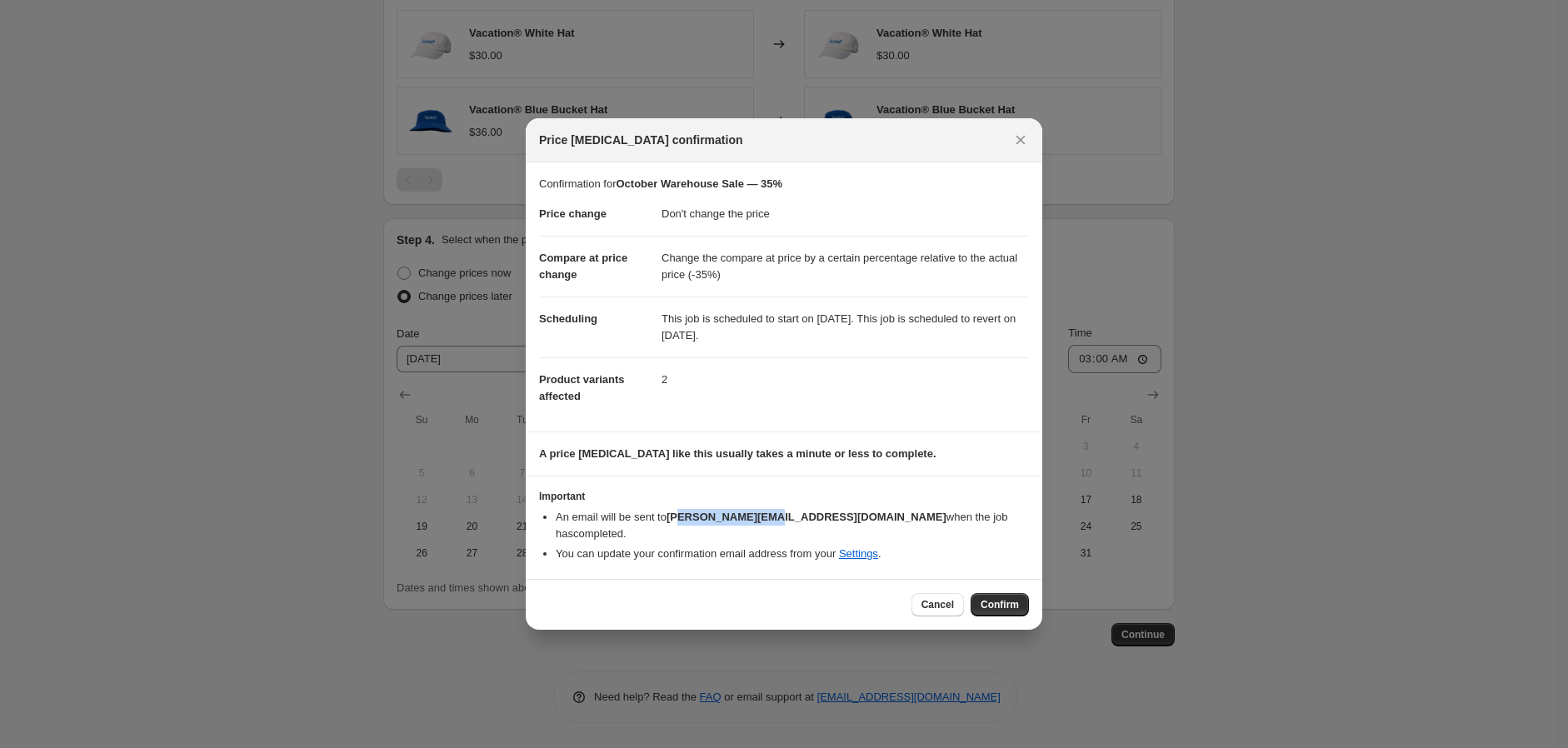
drag, startPoint x: 760, startPoint y: 523, endPoint x: 678, endPoint y: 521, distance: 82.0
click at [681, 521] on b "[PERSON_NAME][EMAIL_ADDRESS][DOMAIN_NAME]" at bounding box center [807, 516] width 280 height 13
click at [678, 521] on b "[PERSON_NAME][EMAIL_ADDRESS][DOMAIN_NAME]" at bounding box center [807, 516] width 280 height 13
click at [1013, 598] on span "Confirm" at bounding box center [999, 605] width 39 height 14
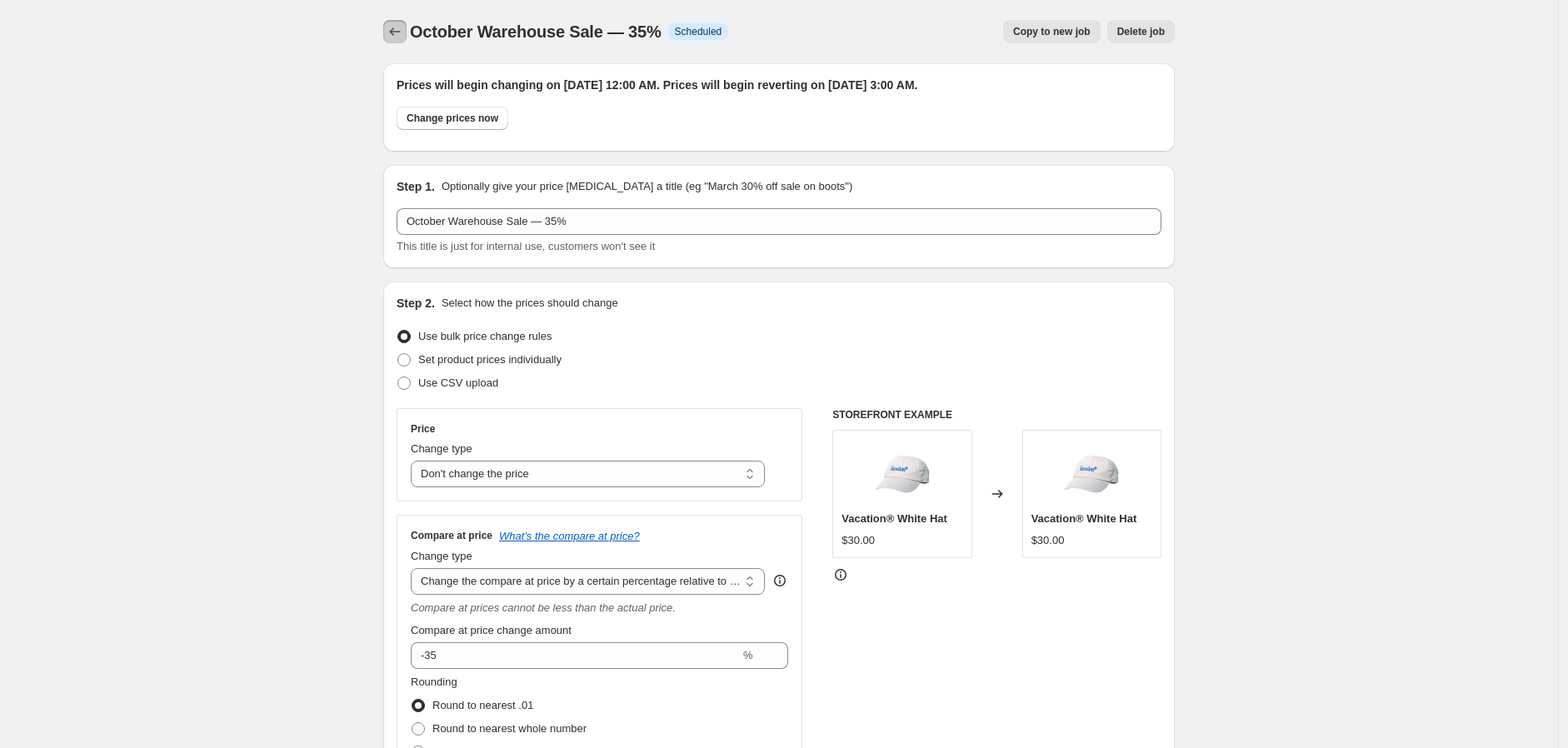
click at [403, 33] on icon "Price change jobs" at bounding box center [394, 31] width 16 height 16
